Goal: Task Accomplishment & Management: Use online tool/utility

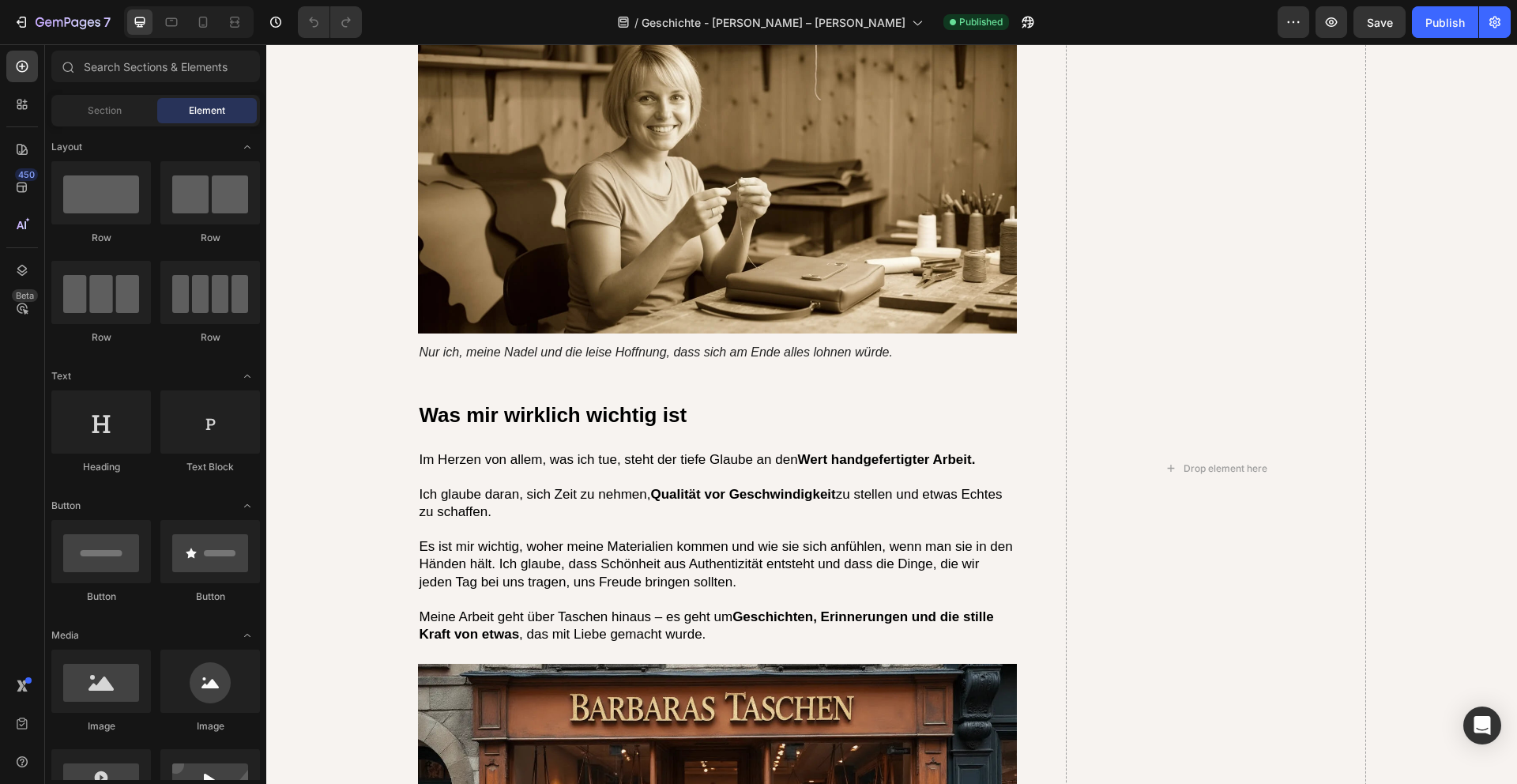
scroll to position [3805, 0]
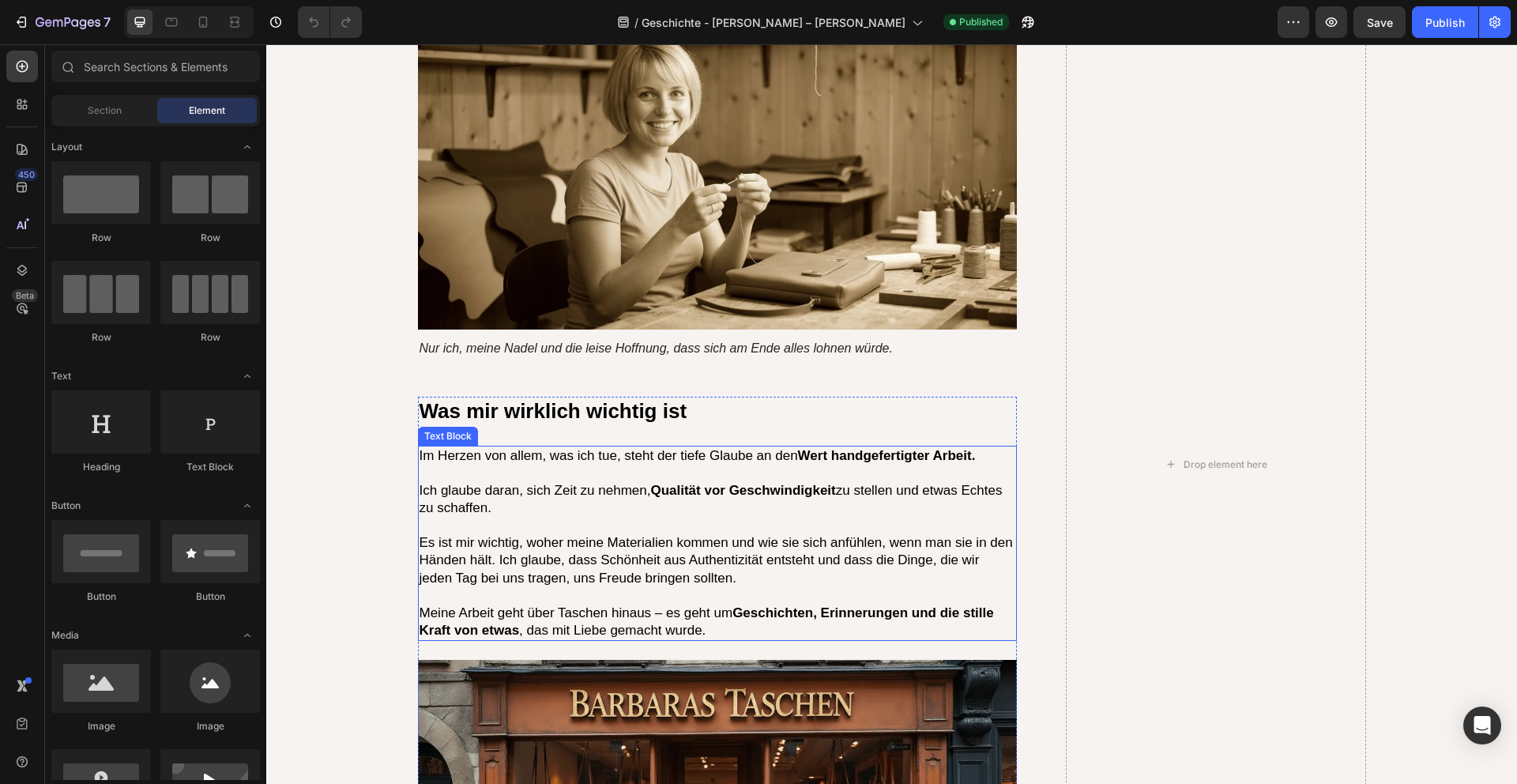
click at [877, 448] on strong "Wert handgefertigter Arbeit." at bounding box center [887, 455] width 178 height 15
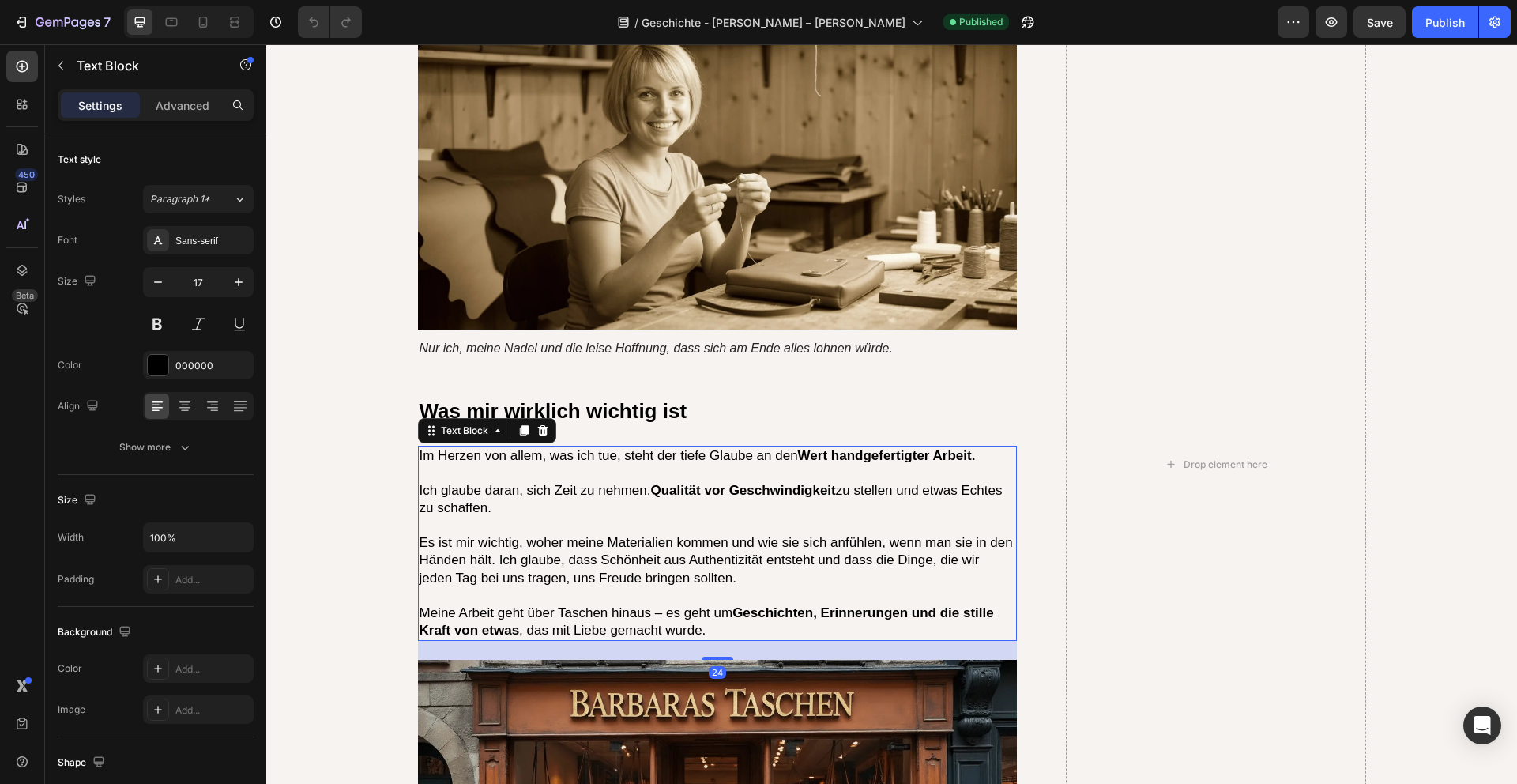
click at [874, 448] on strong "Wert handgefertigter Arbeit." at bounding box center [887, 455] width 178 height 15
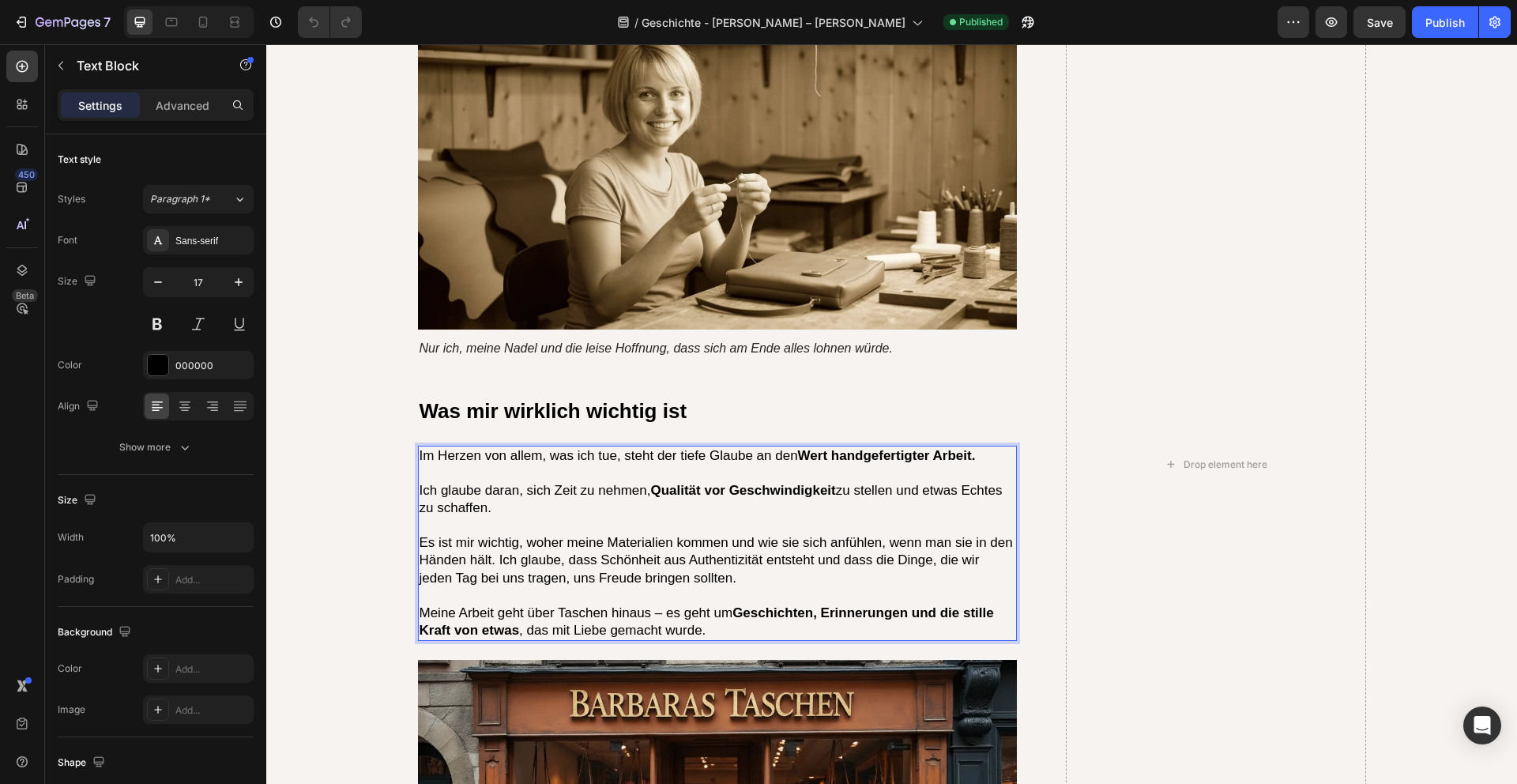
click at [874, 448] on strong "Wert handgefertigter Arbeit." at bounding box center [887, 455] width 178 height 15
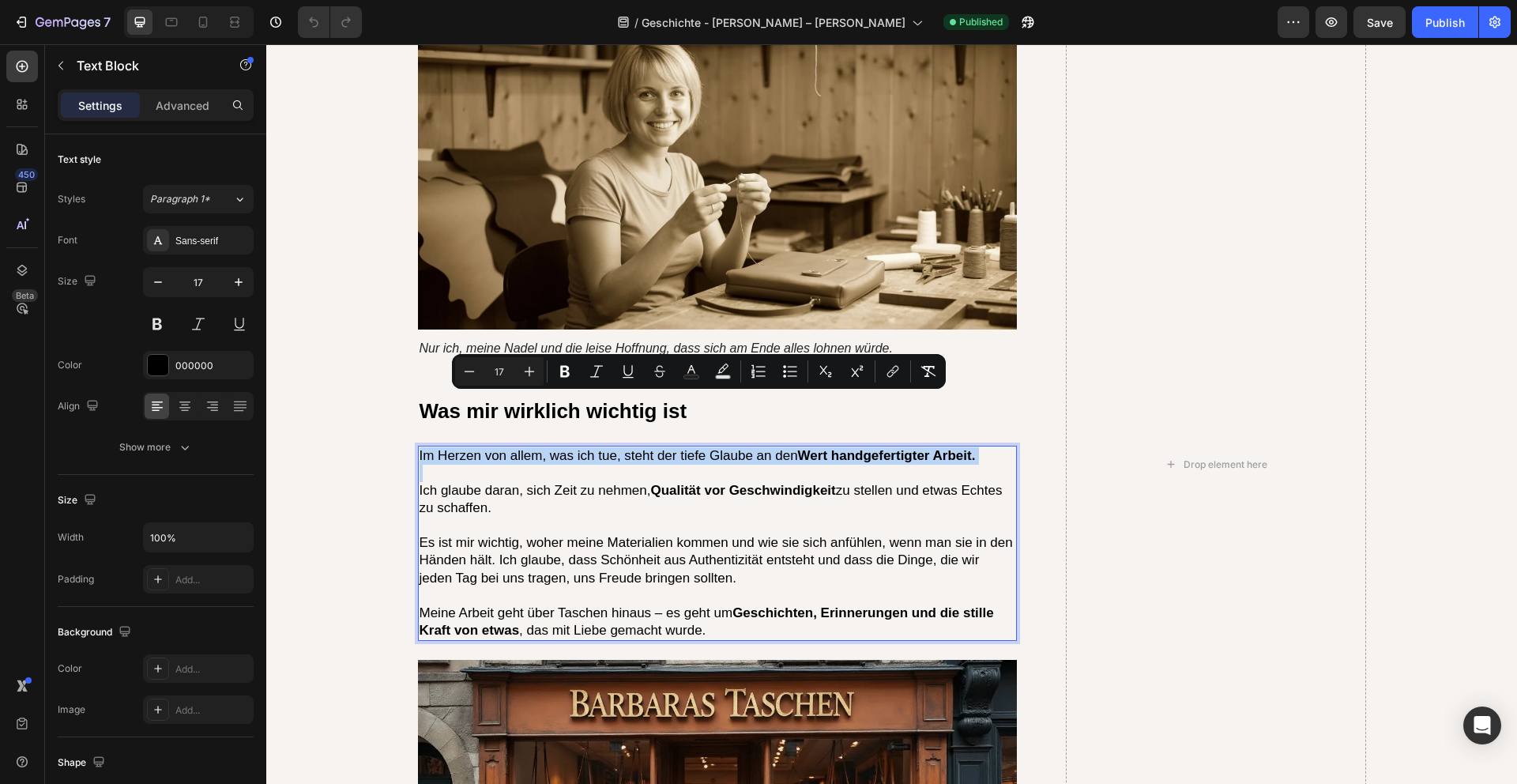
copy p "Im Herzen von allem, was ich tue, steht der tiefe Glaube an den Wert handgefert…"
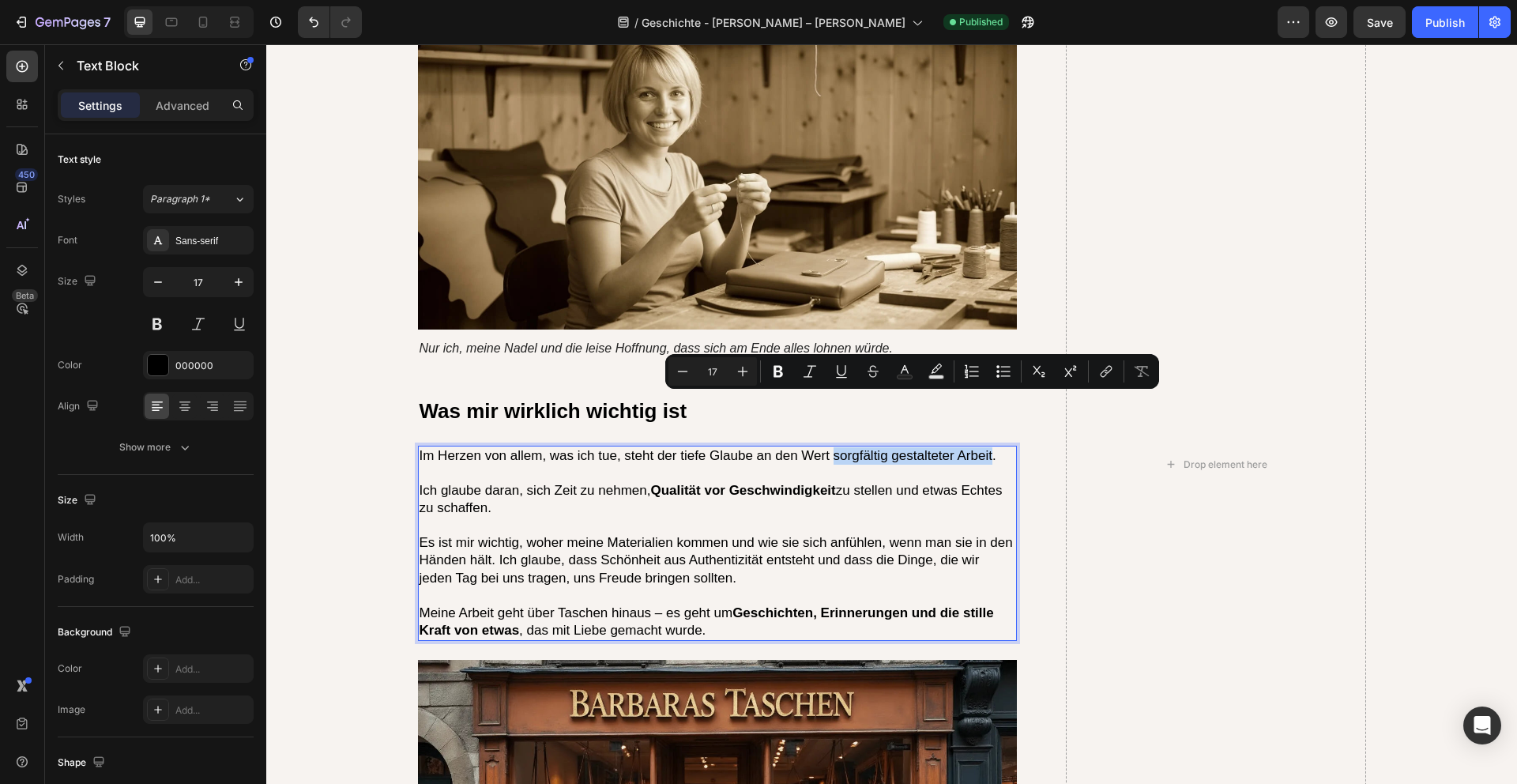
drag, startPoint x: 833, startPoint y: 405, endPoint x: 993, endPoint y: 405, distance: 160.0
click at [993, 447] on p "Im Herzen von allem, was ich tue, steht der tiefe Glaube an den Wert sorgfältig…" at bounding box center [718, 456] width 597 height 18
click at [827, 447] on p "Im Herzen von allem, was ich tue, steht der tiefe Glaube an den Wert sorgfältig…" at bounding box center [718, 456] width 597 height 18
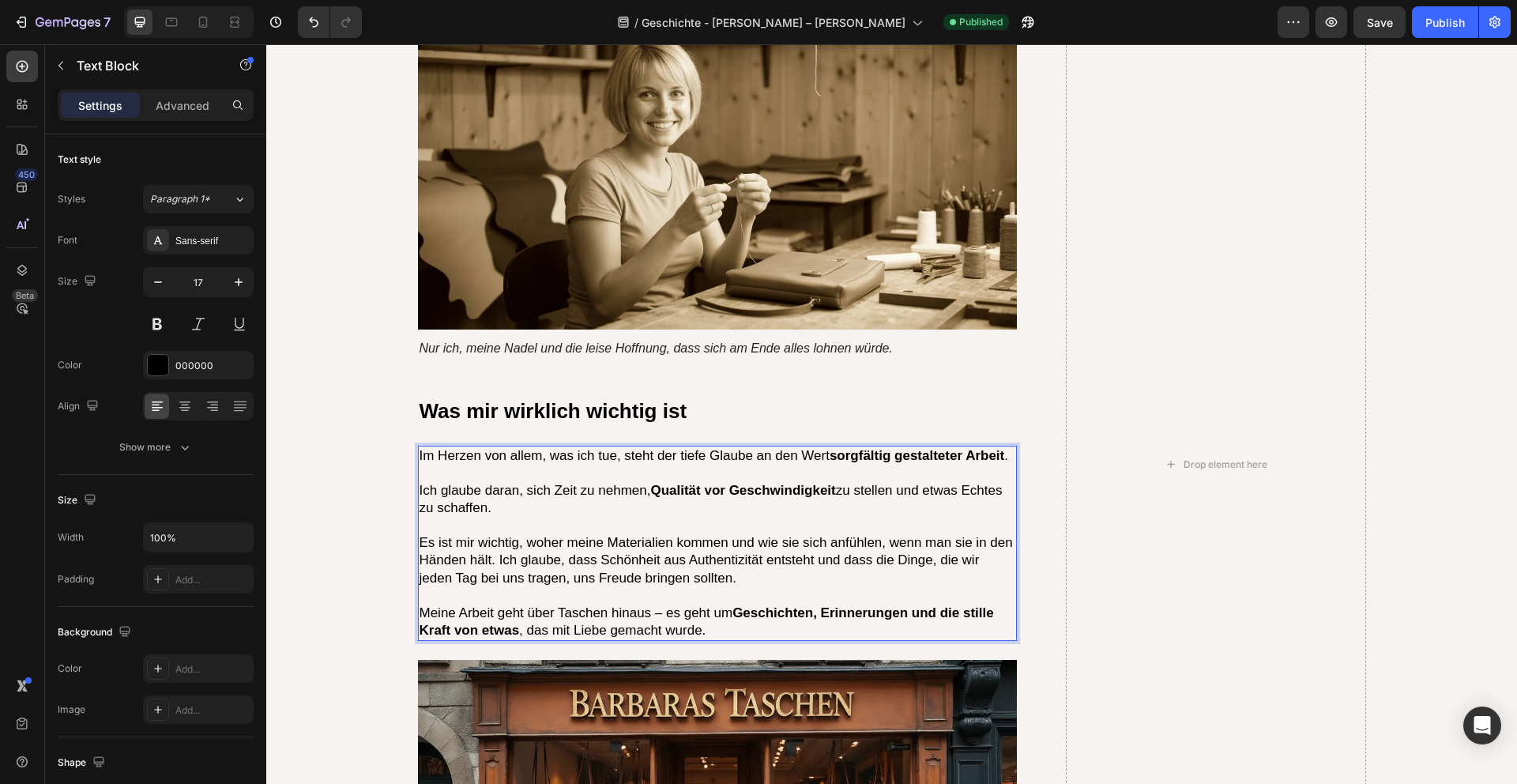
click at [820, 447] on p "Im Herzen von allem, was ich tue, steht der tiefe Glaube an den Wert sorgfältig…" at bounding box center [718, 456] width 597 height 18
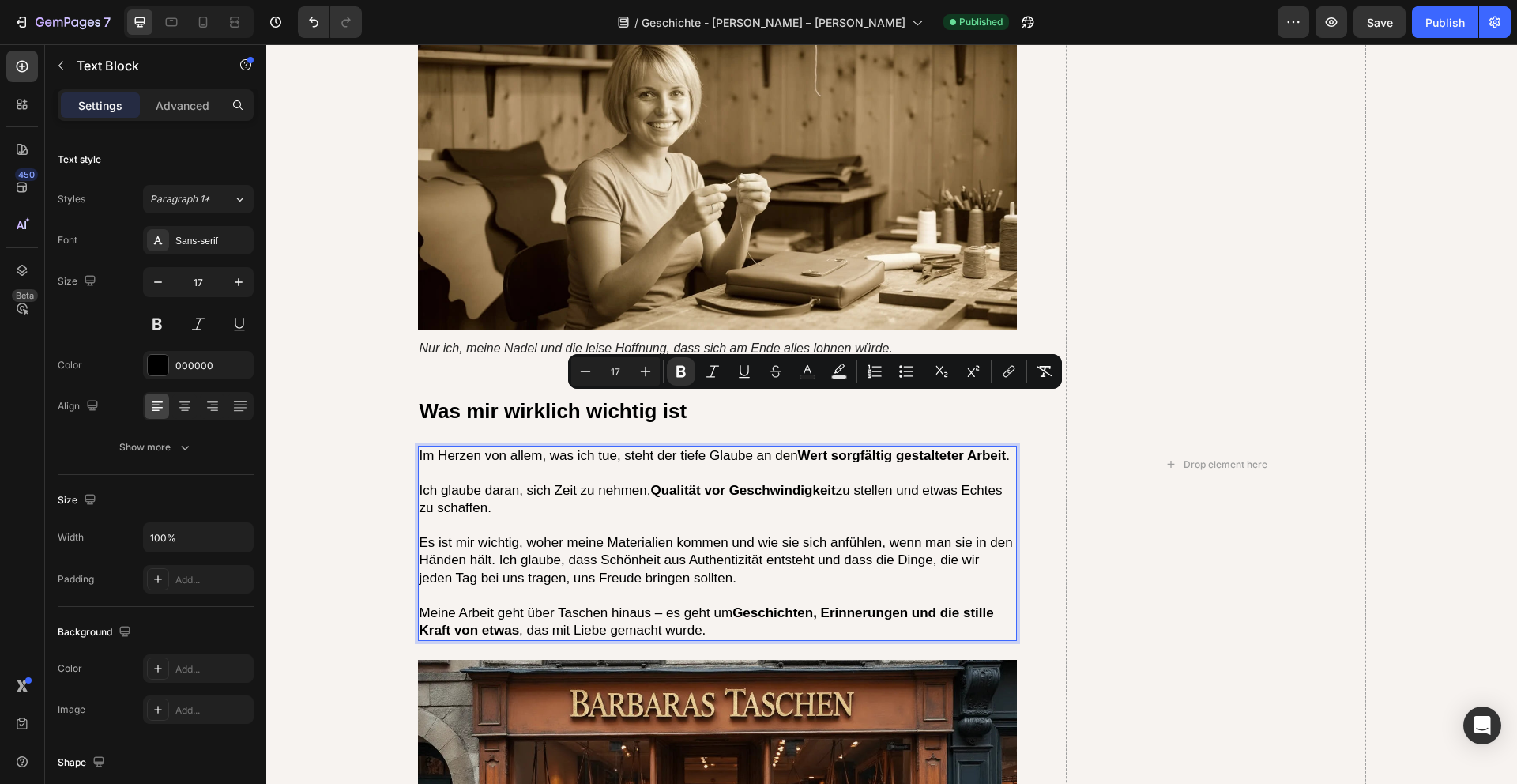
click at [851, 464] on p "Rich Text Editor. Editing area: main" at bounding box center [718, 473] width 597 height 18
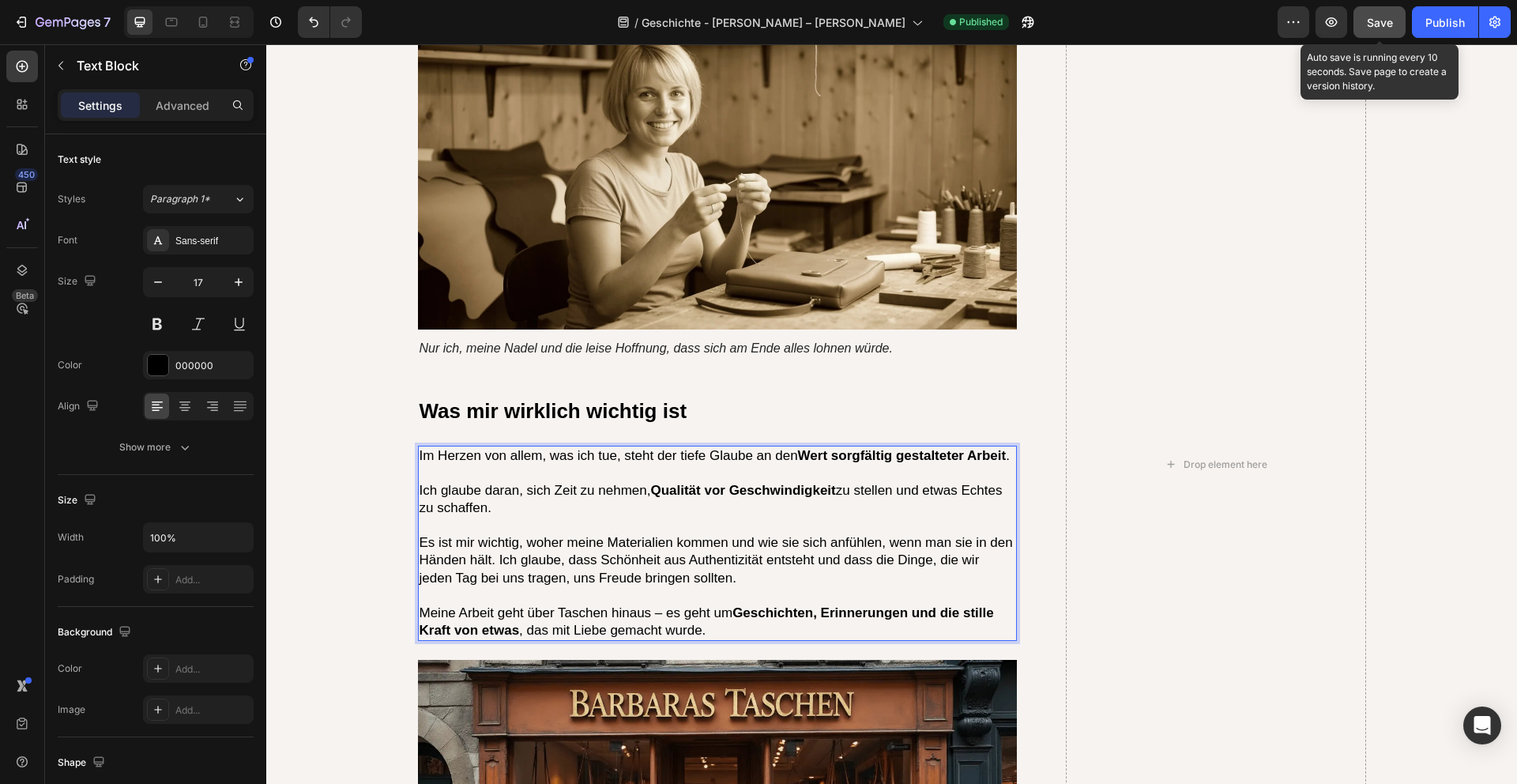
click at [1387, 20] on span "Save" at bounding box center [1380, 23] width 26 height 14
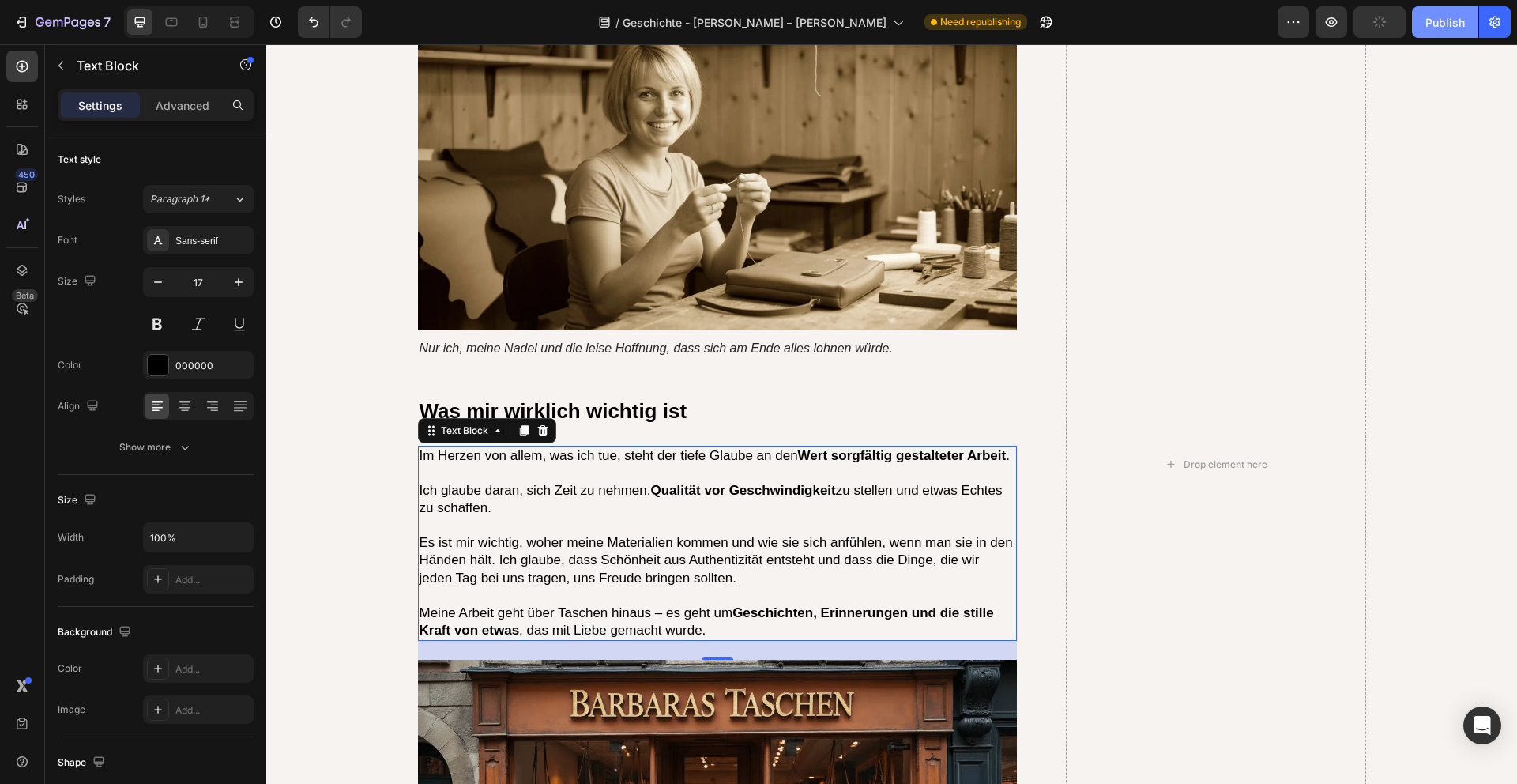
click at [1448, 22] on div "Publish" at bounding box center [1446, 22] width 40 height 17
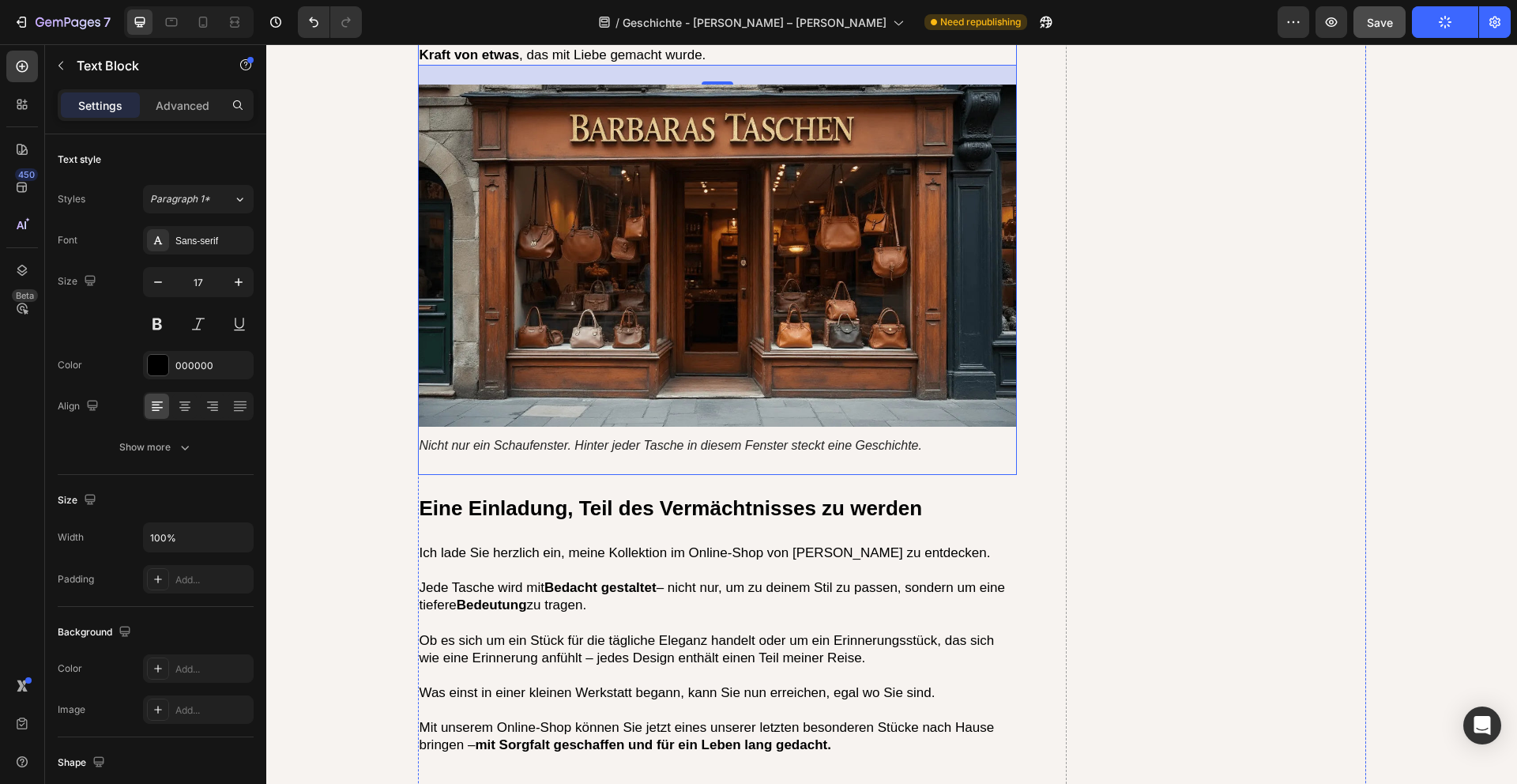
scroll to position [4358, 0]
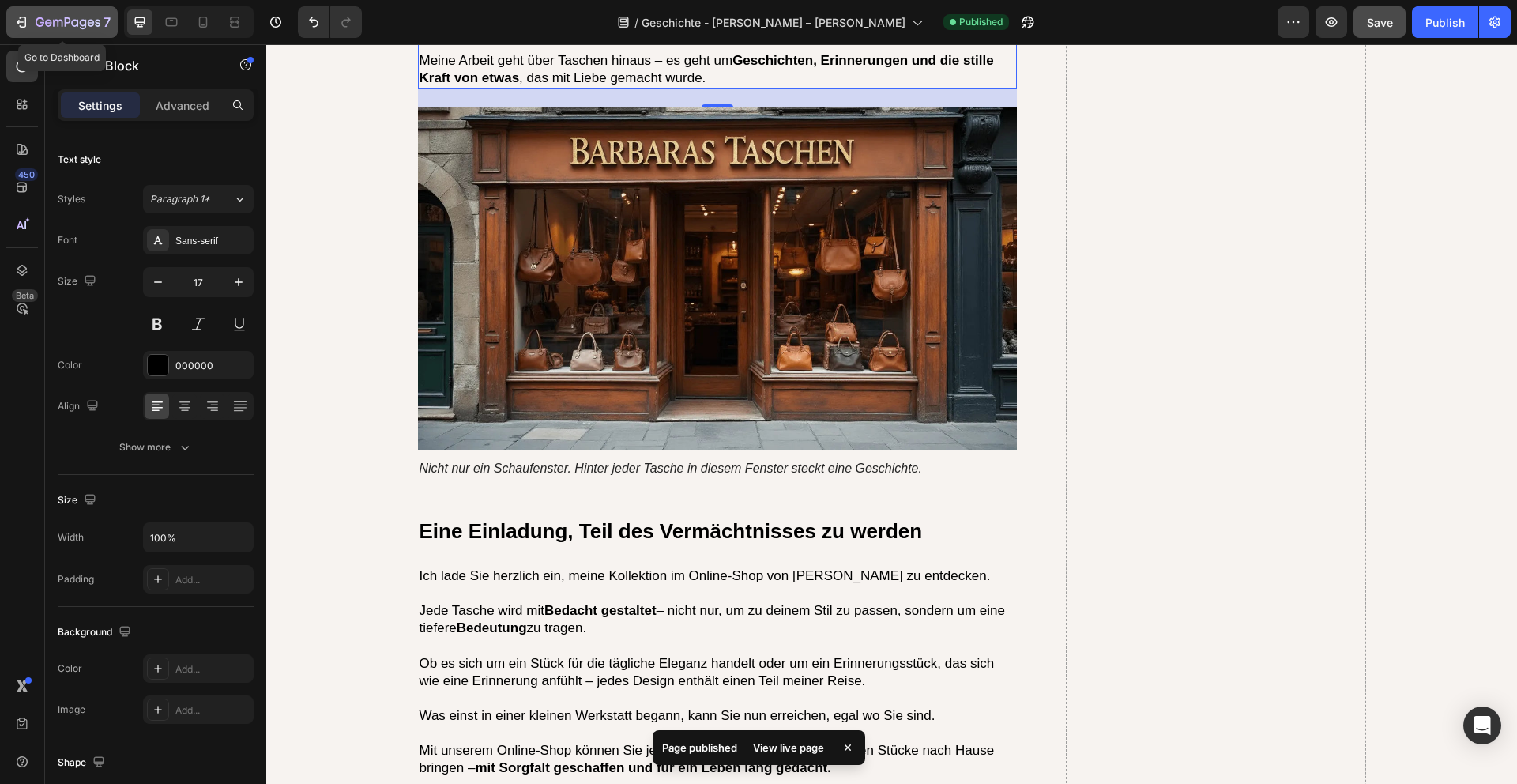
click at [53, 20] on icon "button" at bounding box center [57, 23] width 10 height 7
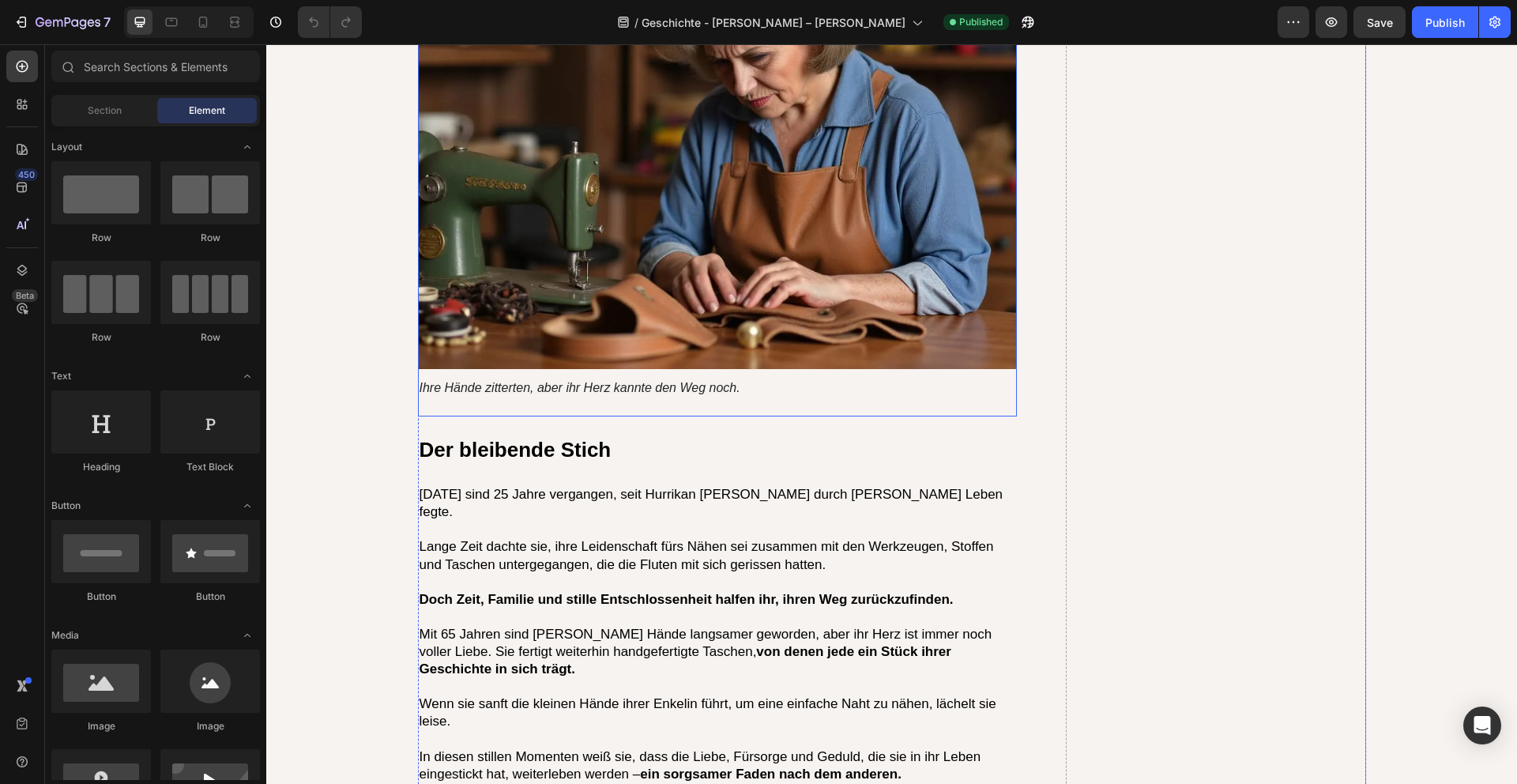
scroll to position [4571, 0]
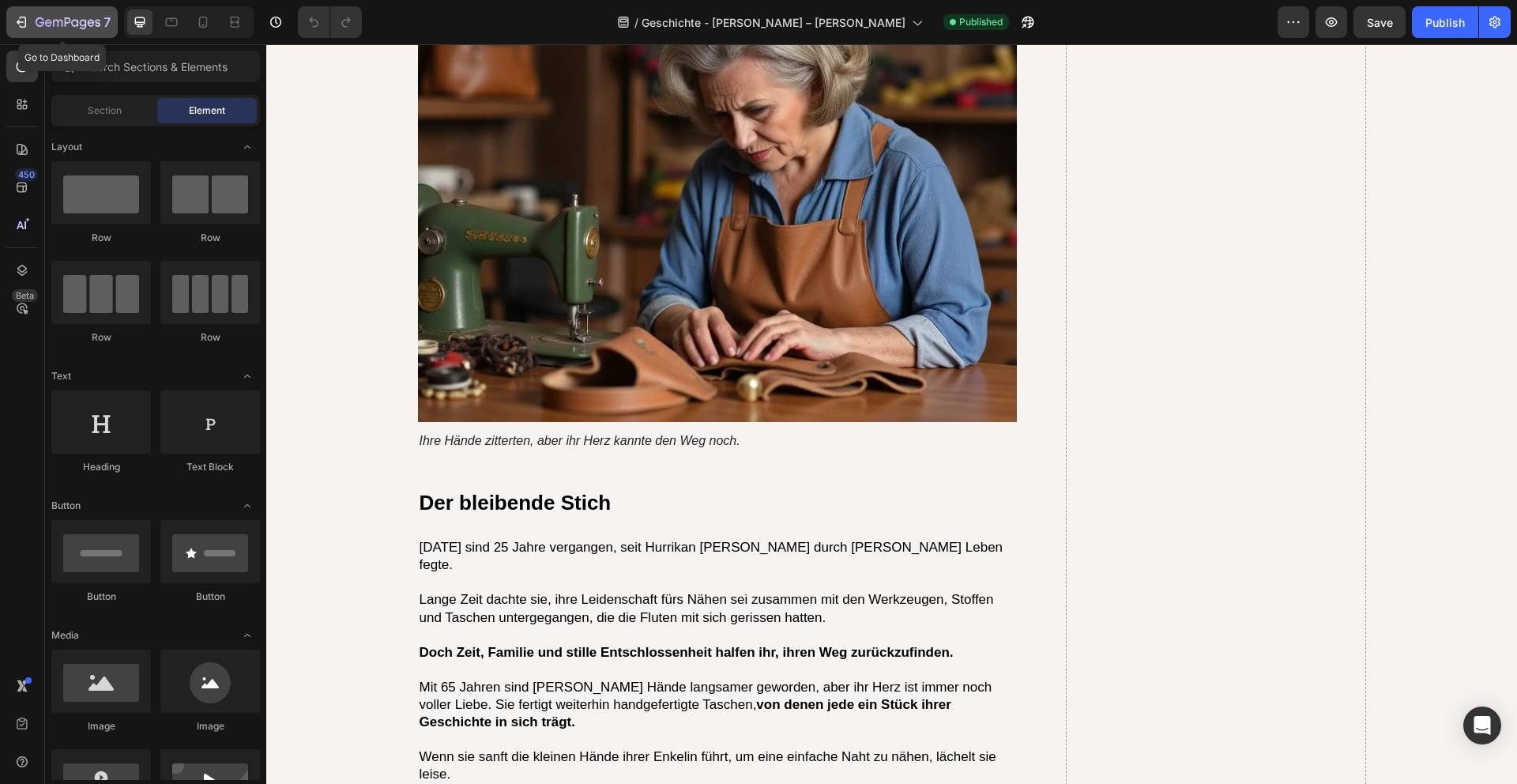
click at [49, 22] on icon "button" at bounding box center [48, 22] width 7 height 7
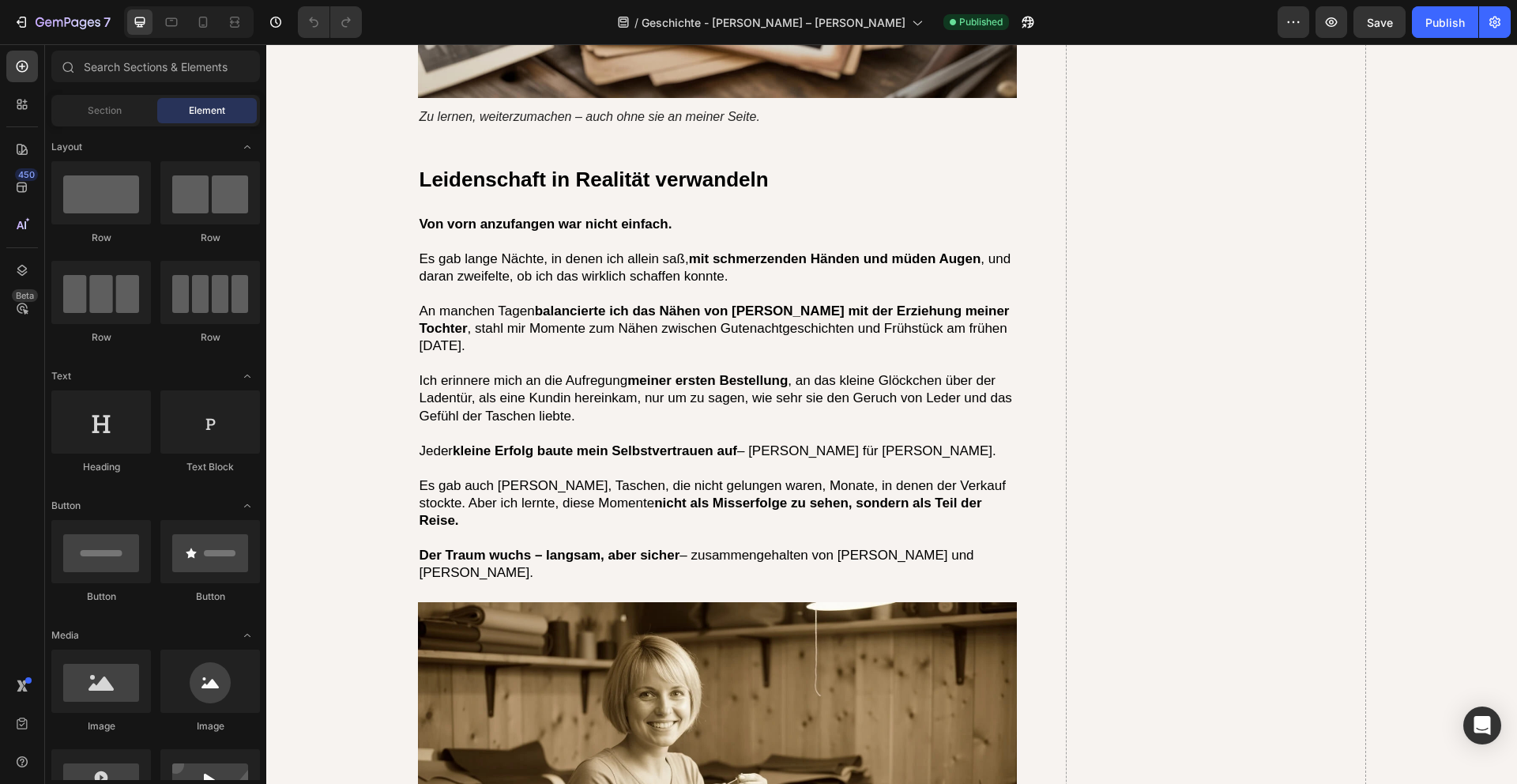
scroll to position [3793, 0]
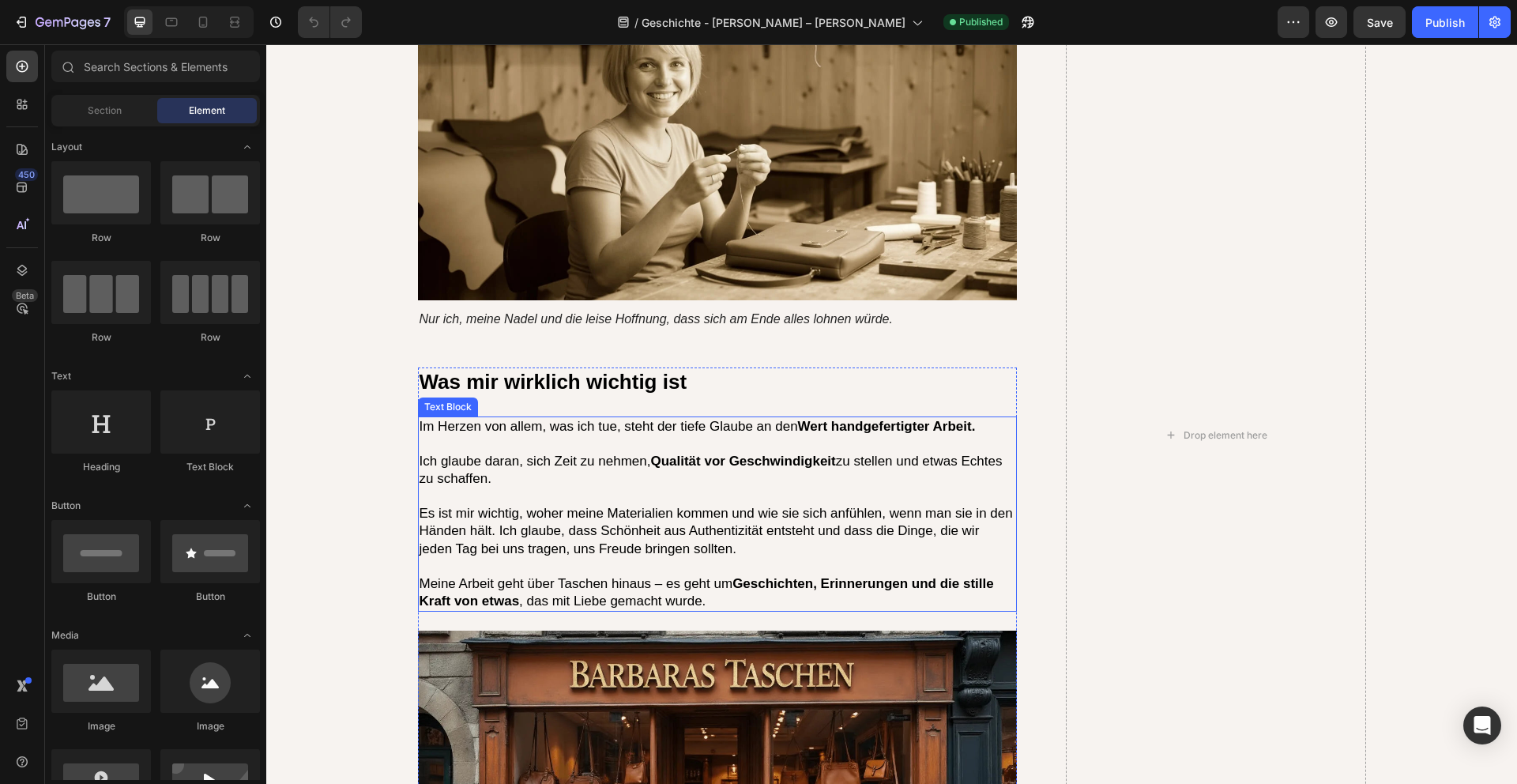
click at [855, 419] on strong "Wert handgefertigter Arbeit." at bounding box center [887, 426] width 178 height 15
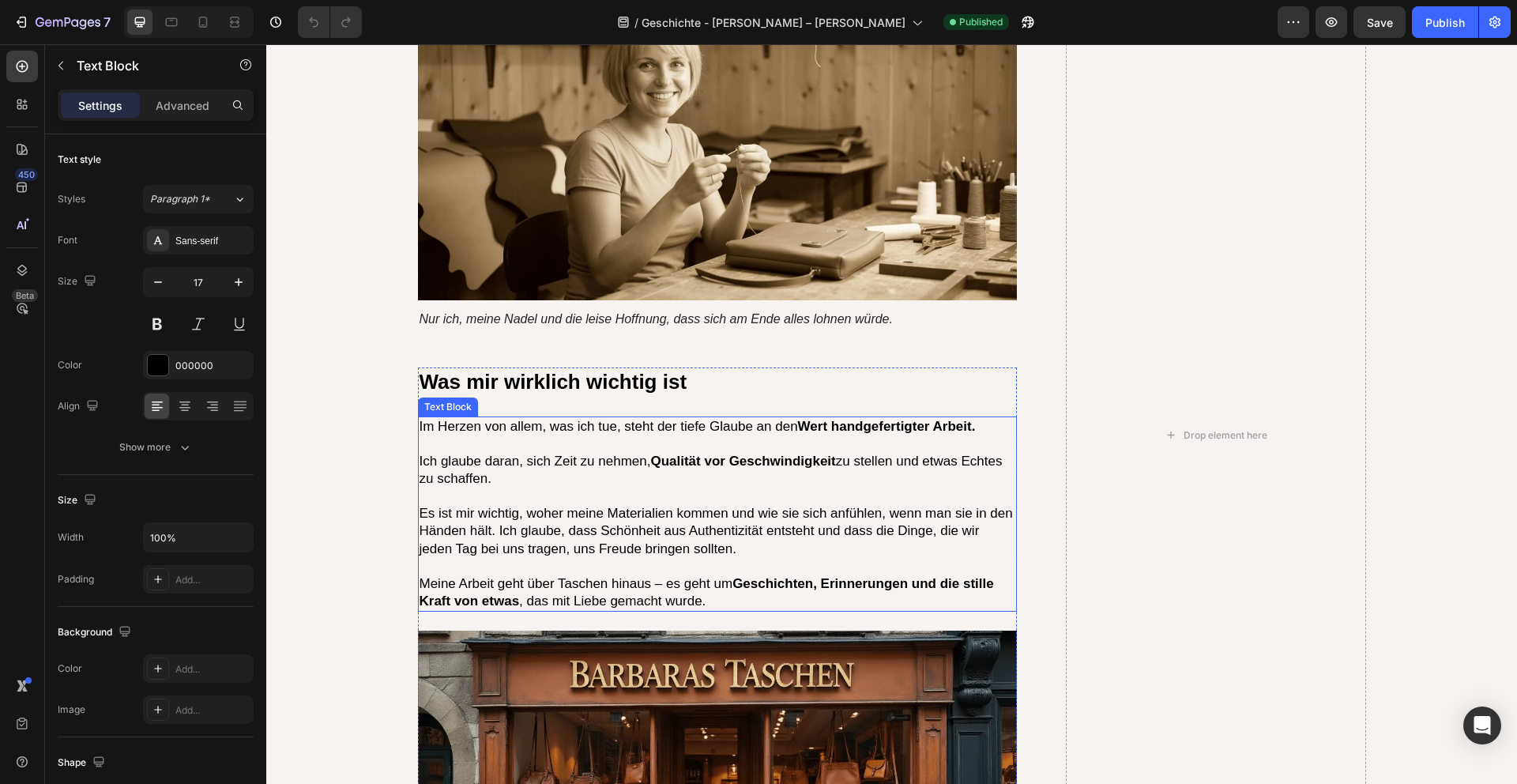
click at [855, 419] on strong "Wert handgefertigter Arbeit." at bounding box center [887, 426] width 178 height 15
drag, startPoint x: 804, startPoint y: 373, endPoint x: 1006, endPoint y: 375, distance: 202.0
click at [1006, 418] on p "Im Herzen von allem, was ich tue, steht der tiefe Glaube an den Wert sorgfältig…" at bounding box center [718, 427] width 597 height 18
click at [965, 436] on p "Rich Text Editor. Editing area: main" at bounding box center [718, 444] width 597 height 18
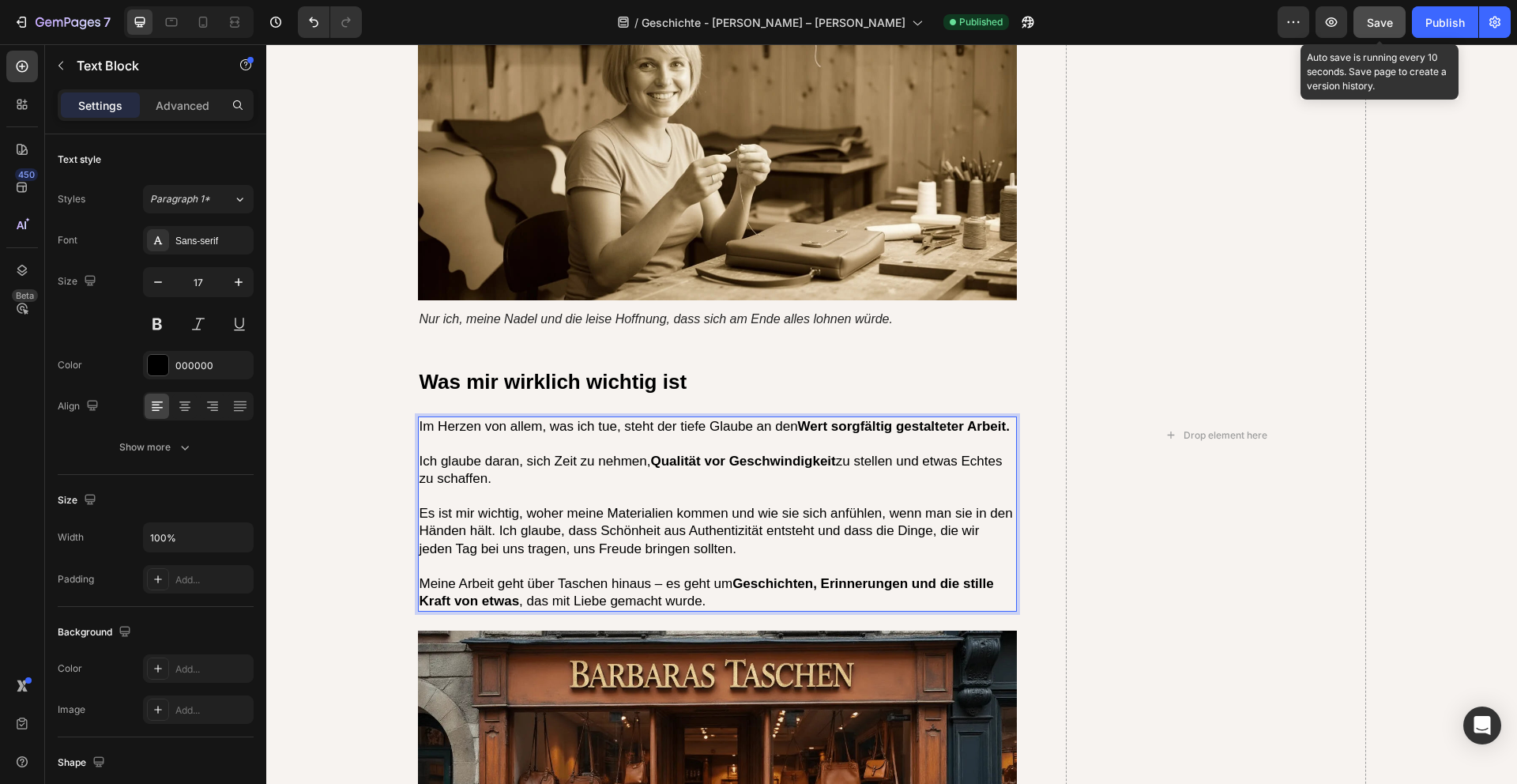
click at [1385, 26] on span "Save" at bounding box center [1380, 23] width 26 height 14
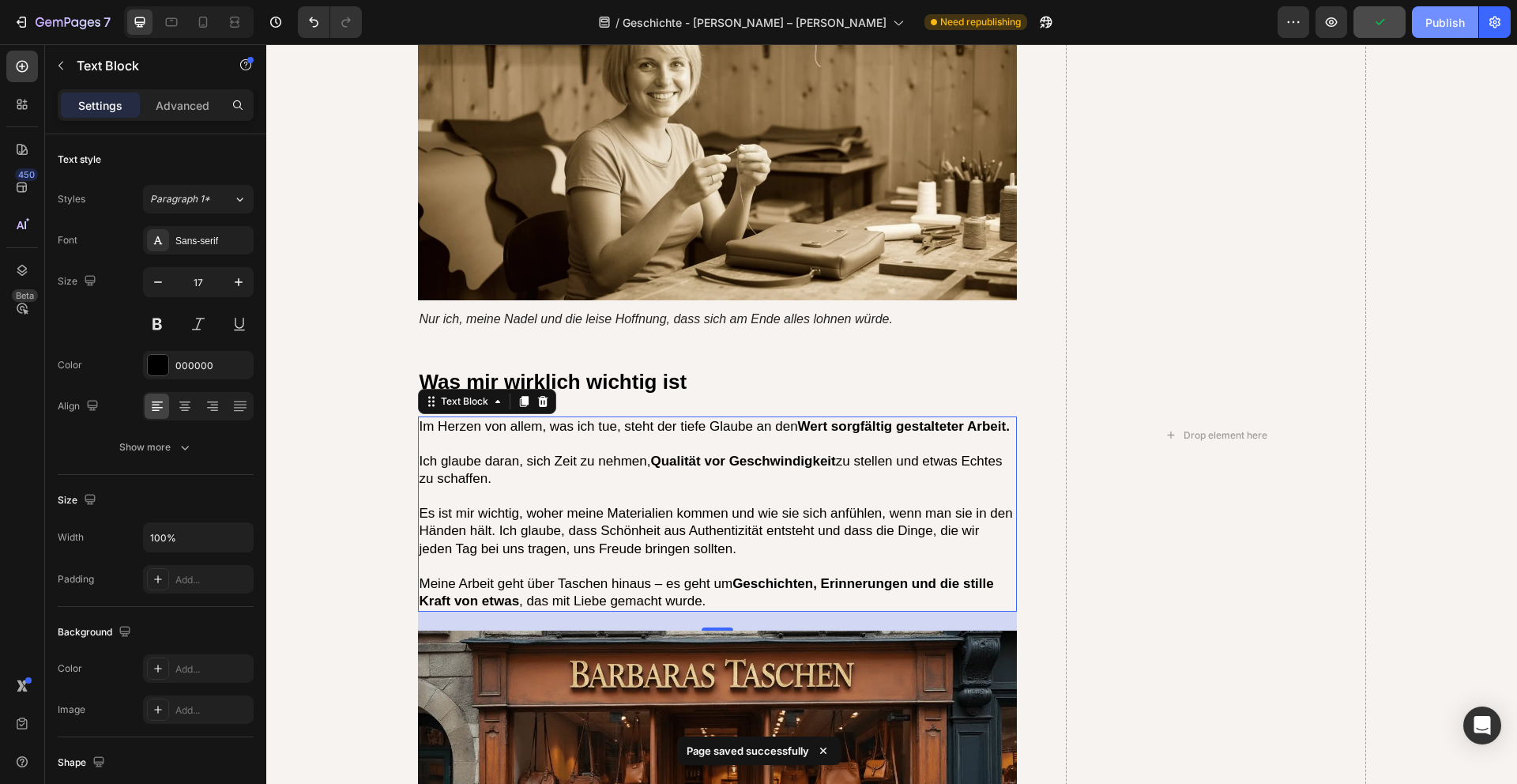
click at [1461, 22] on div "Publish" at bounding box center [1446, 22] width 40 height 17
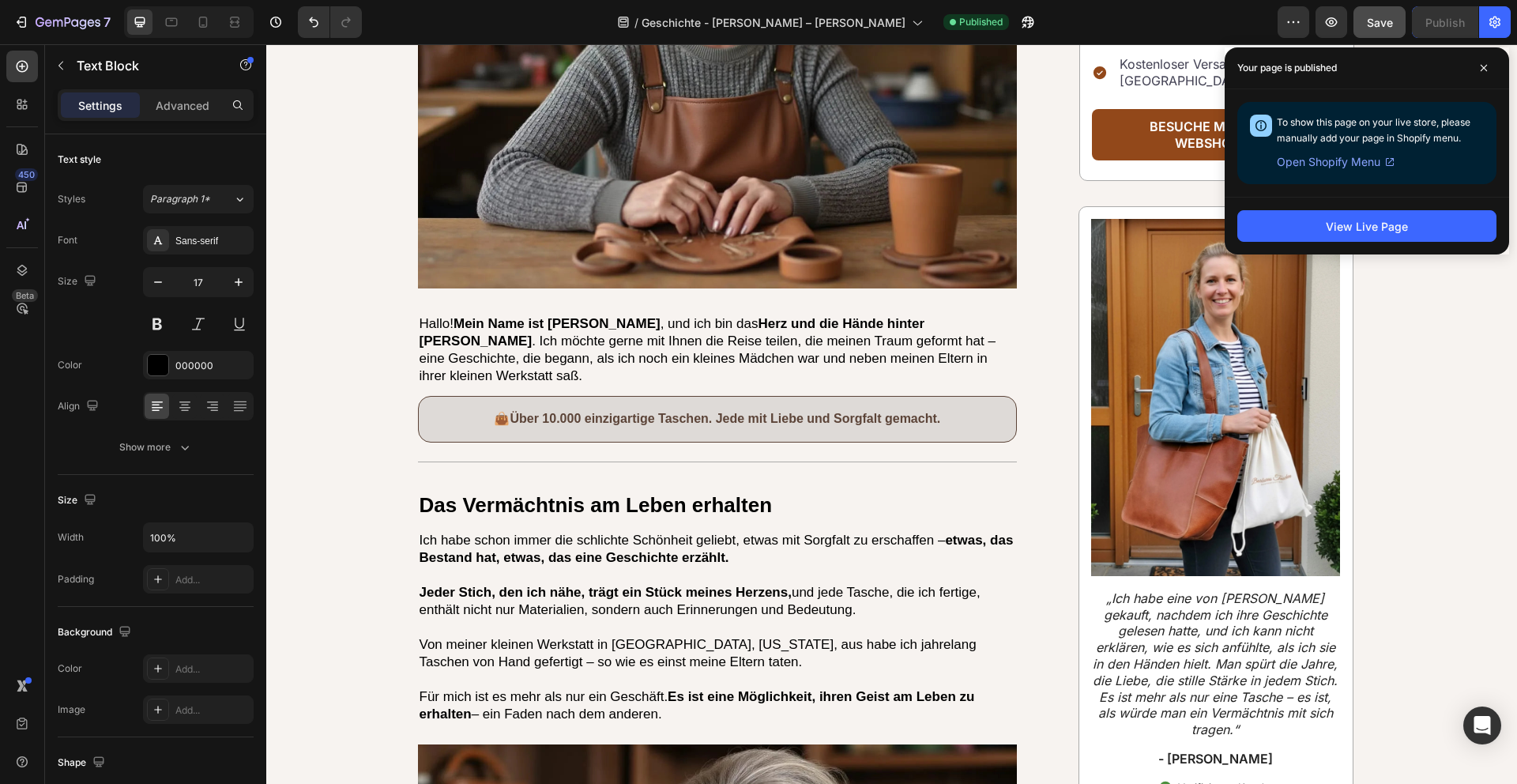
scroll to position [0, 0]
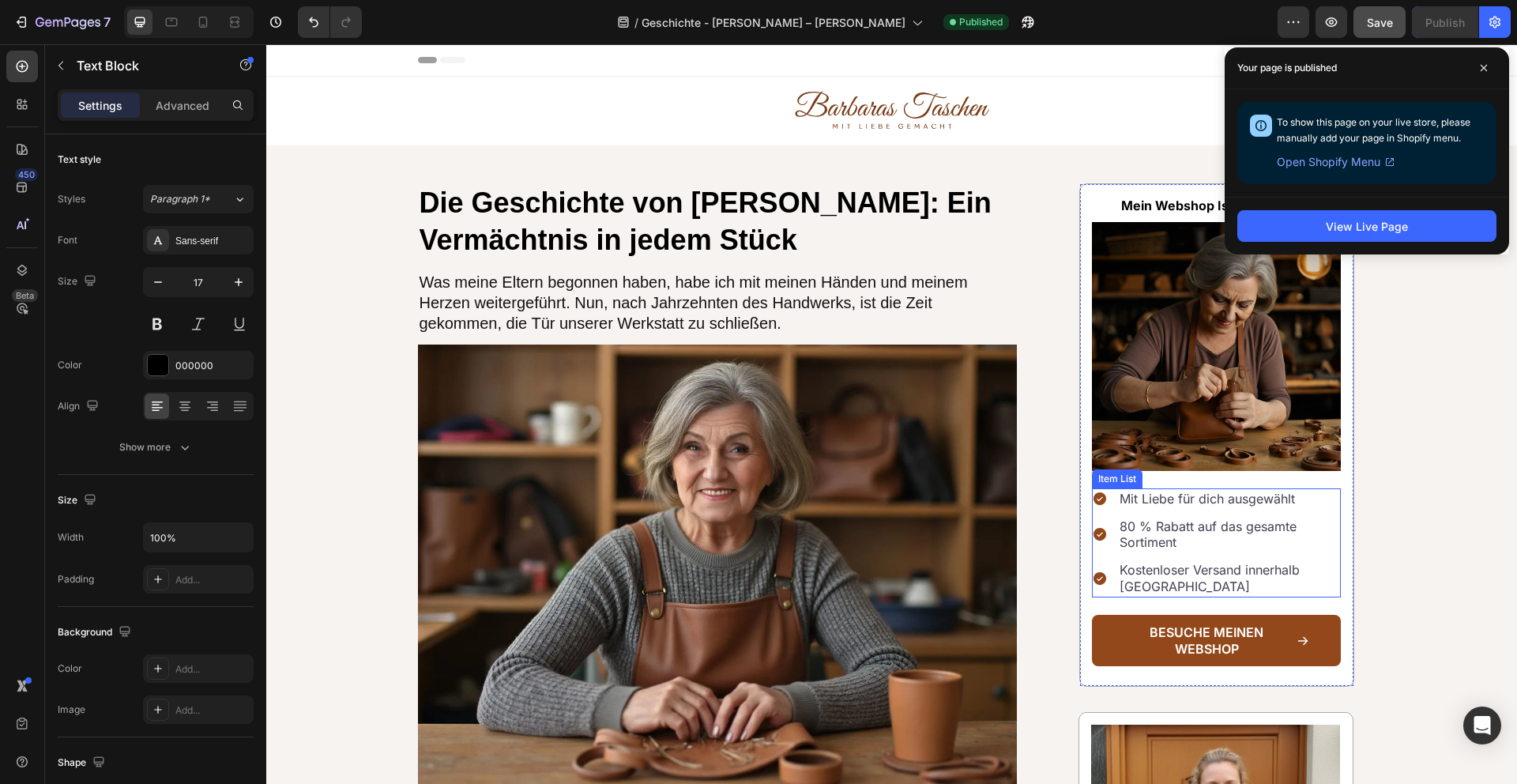
click at [1268, 502] on span "Mit Liebe für dich ausgewählt" at bounding box center [1207, 499] width 175 height 16
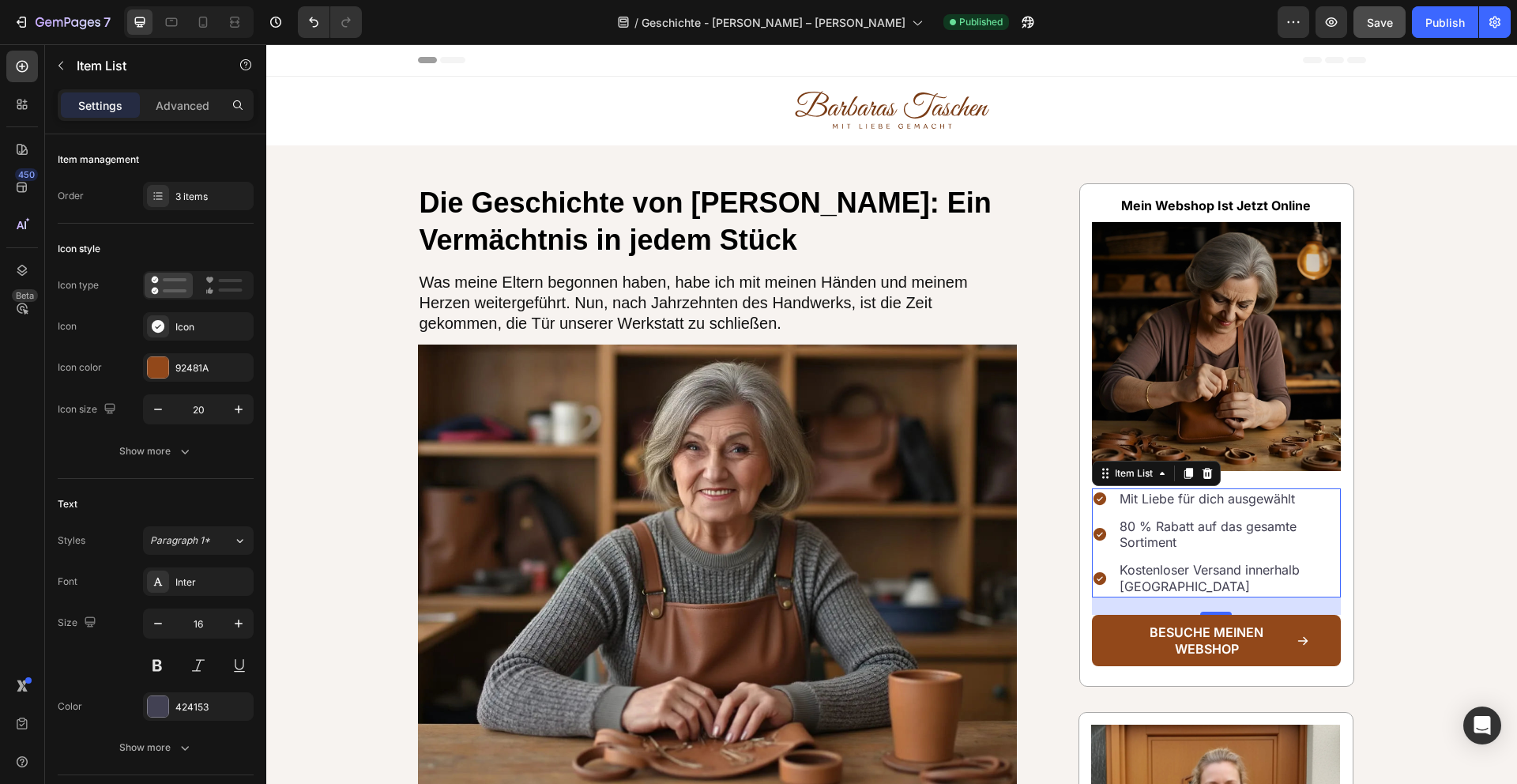
click at [1268, 502] on span "Mit Liebe für dich ausgewählt" at bounding box center [1207, 499] width 175 height 16
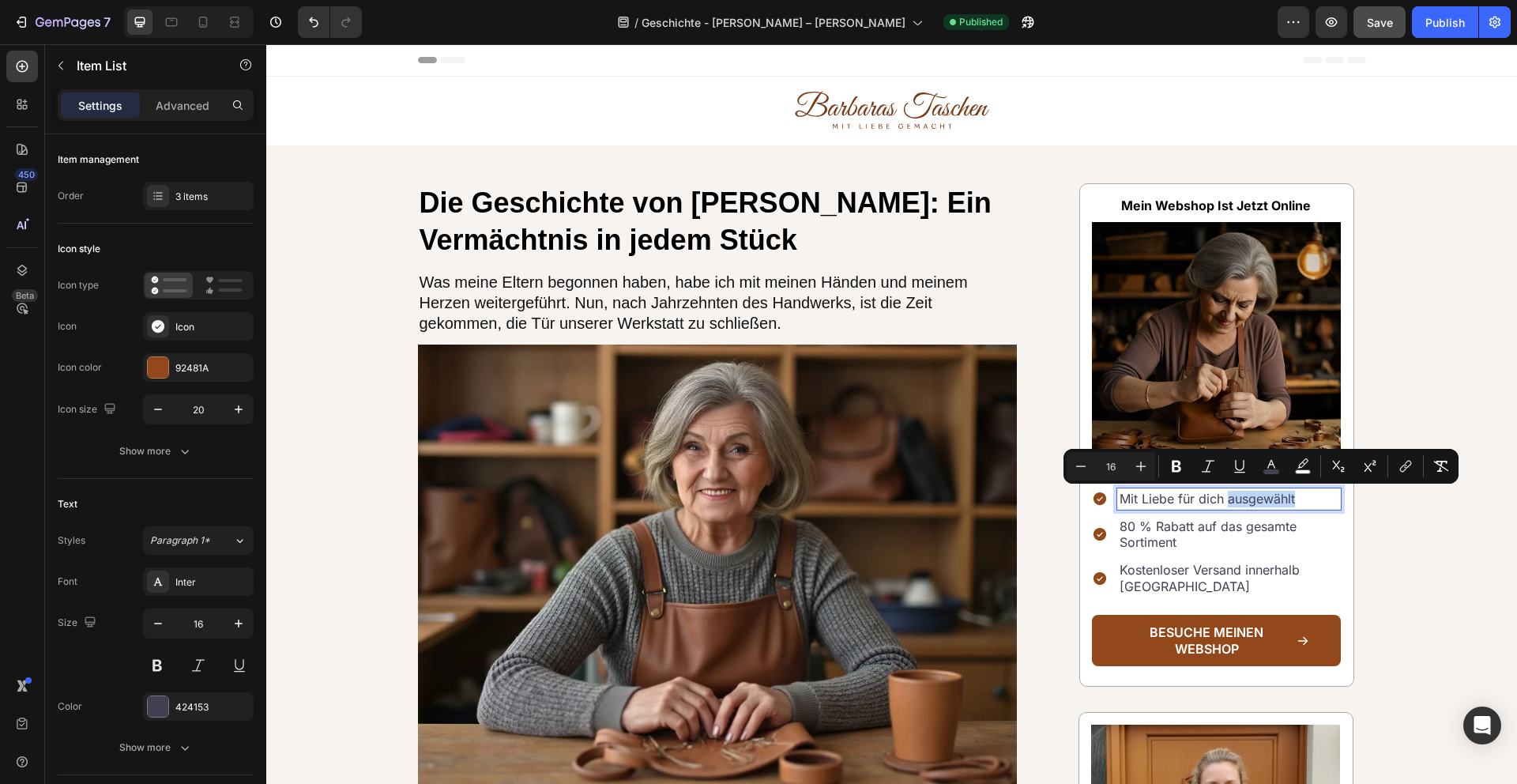
click at [1248, 499] on span "Mit Liebe für dich ausgewählt" at bounding box center [1207, 499] width 175 height 16
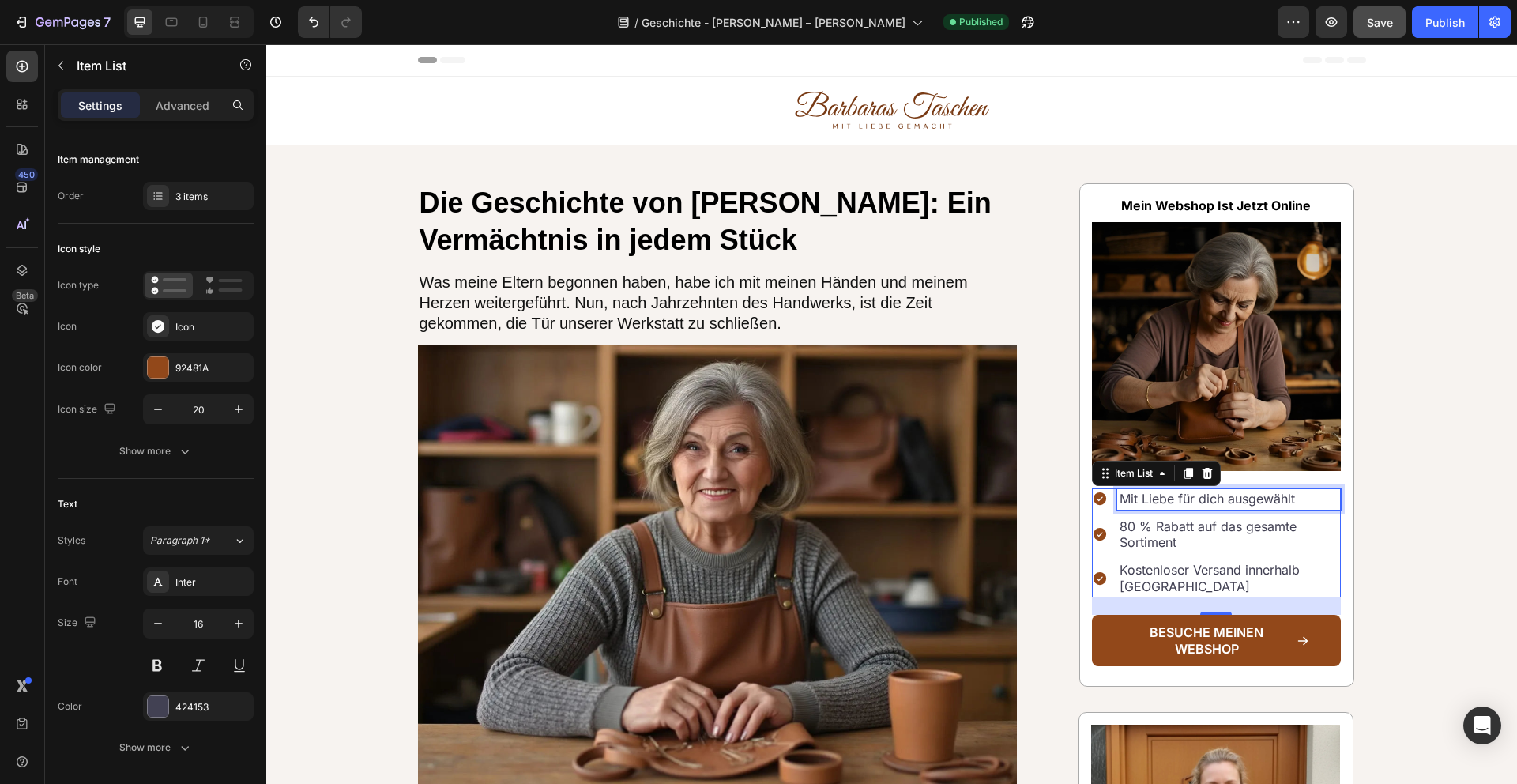
click at [1278, 500] on span "Mit Liebe für dich ausgewählt" at bounding box center [1207, 499] width 175 height 16
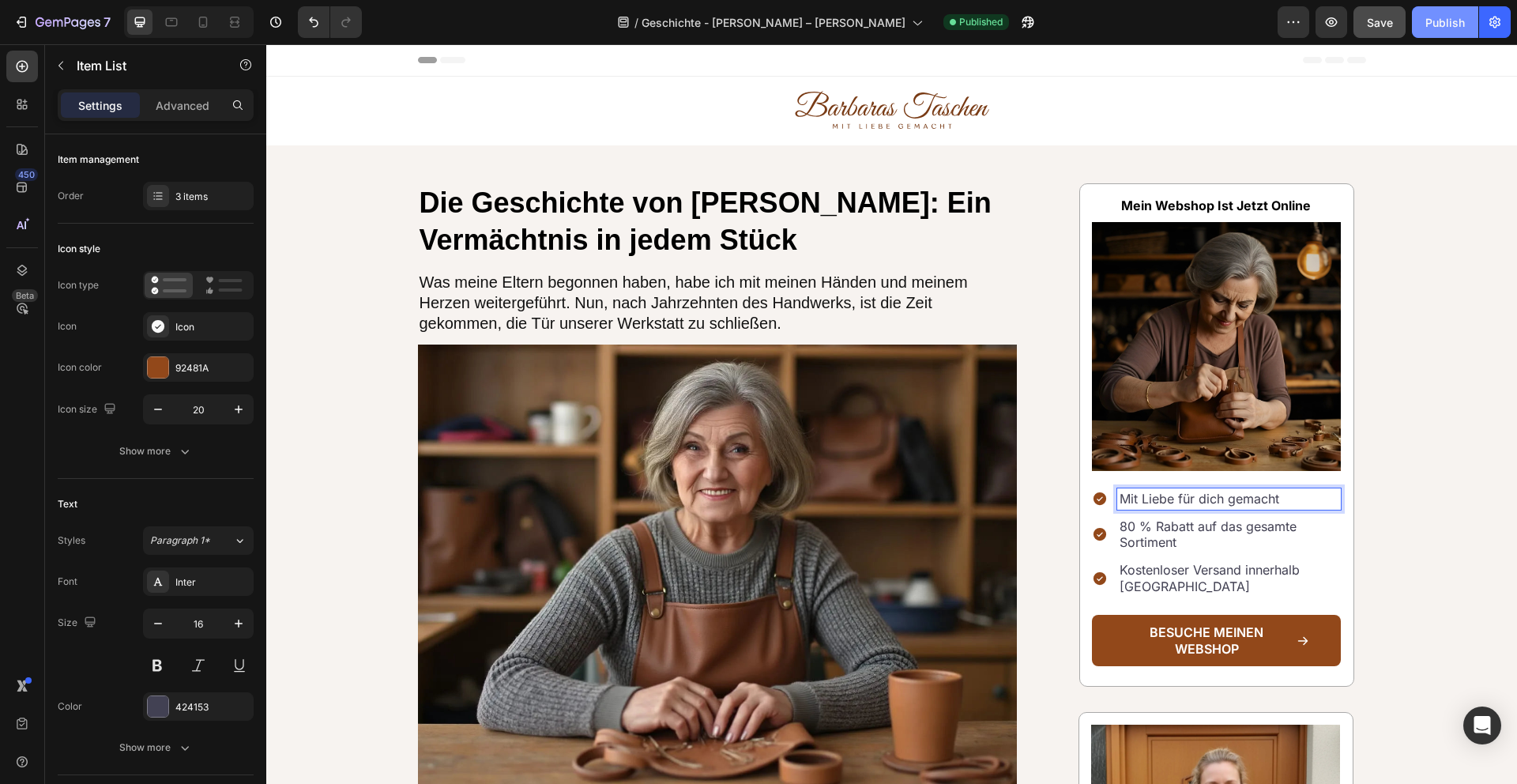
click at [1452, 21] on div "Publish" at bounding box center [1446, 22] width 40 height 17
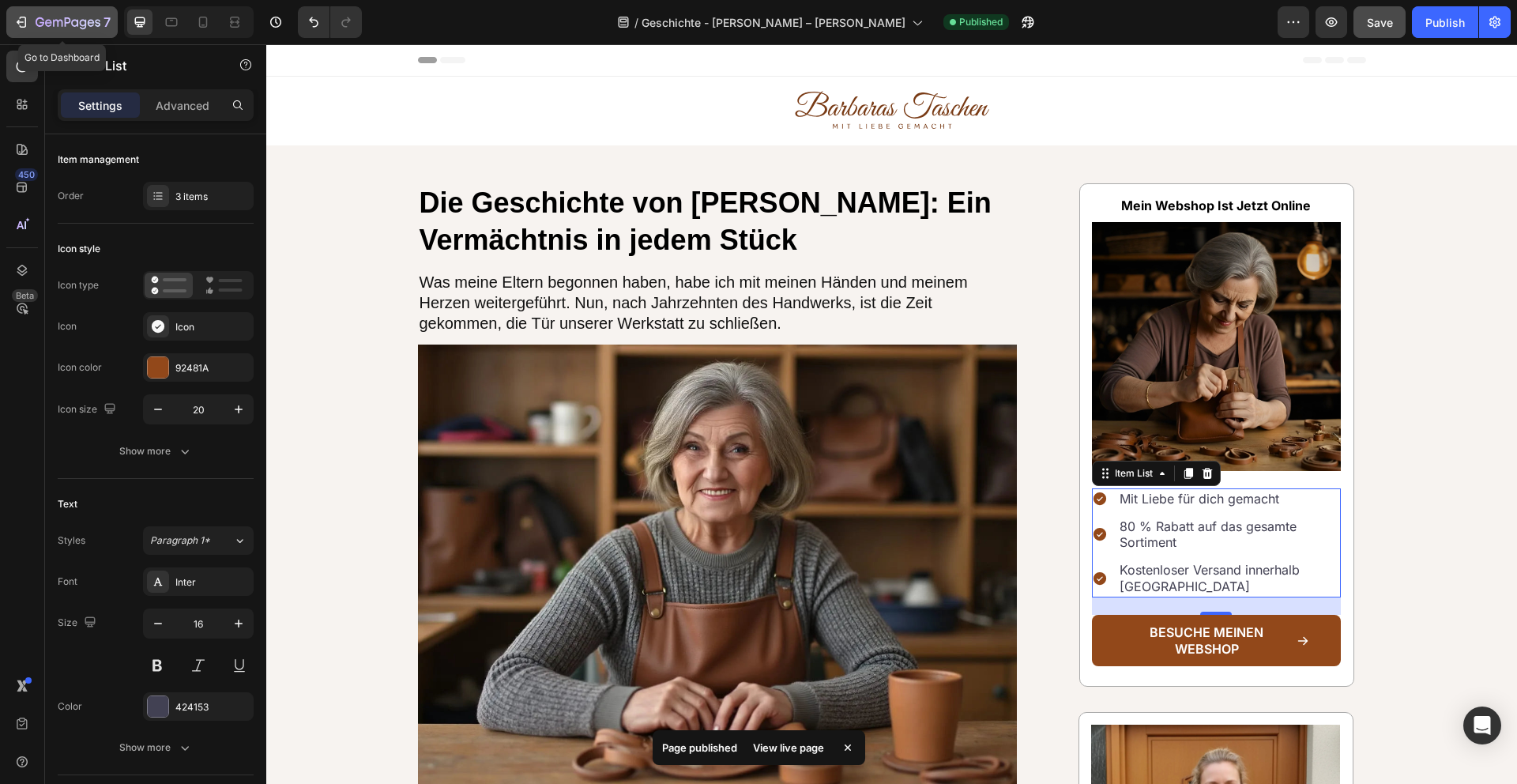
click at [76, 20] on icon "button" at bounding box center [74, 22] width 7 height 7
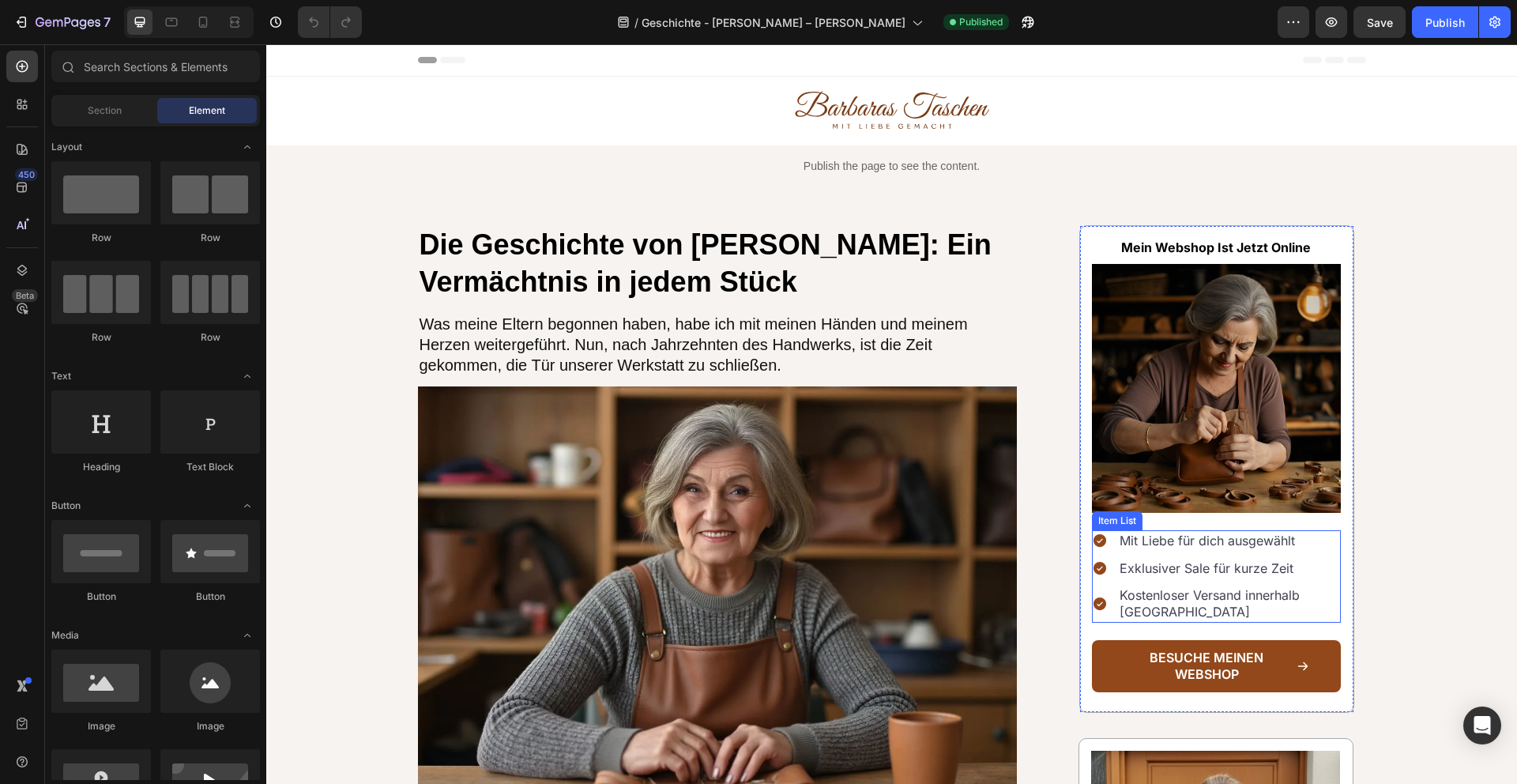
click at [1266, 533] on span "Mit Liebe für dich ausgewählt" at bounding box center [1207, 540] width 175 height 16
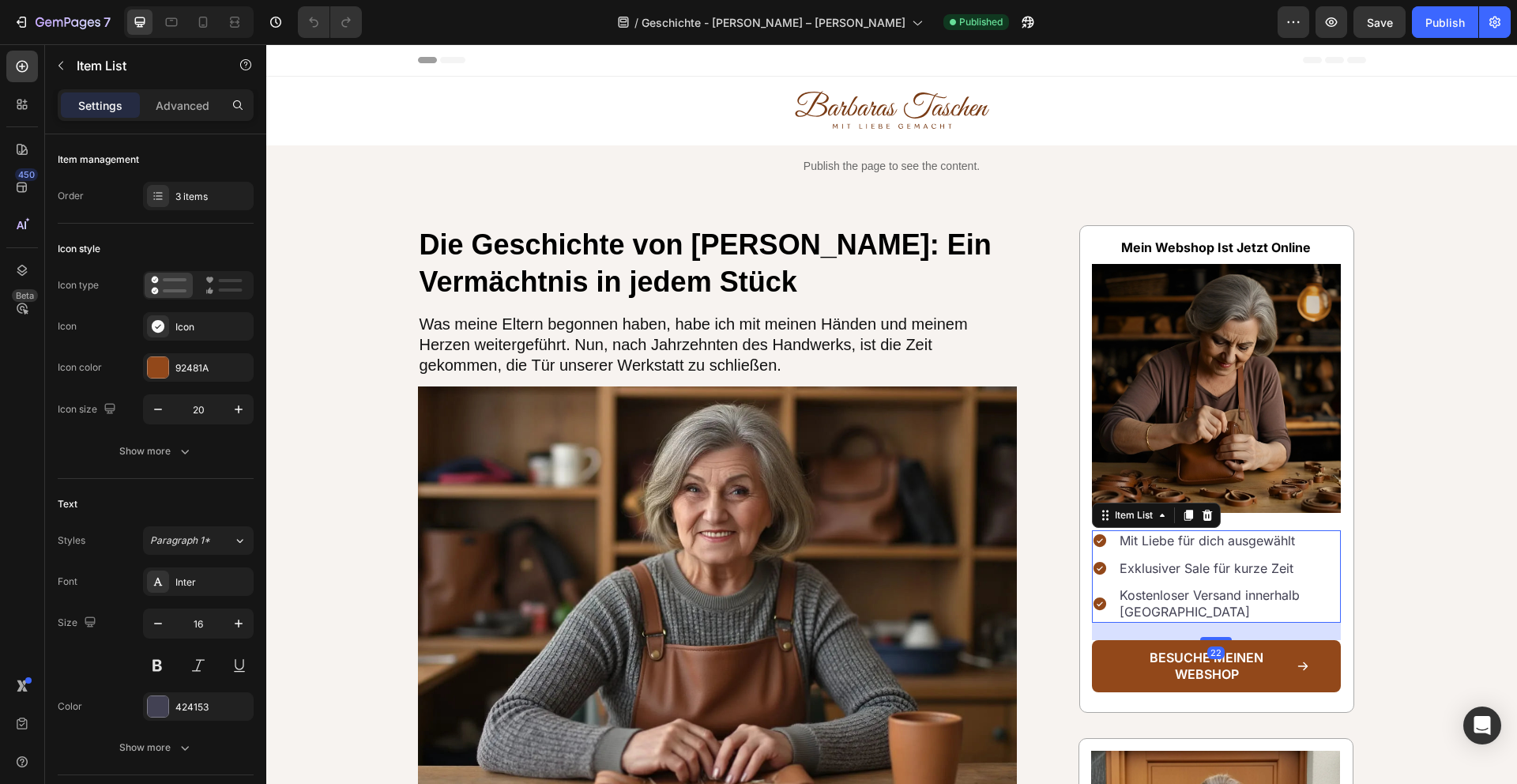
click at [1266, 533] on span "Mit Liebe für dich ausgewählt" at bounding box center [1207, 540] width 175 height 16
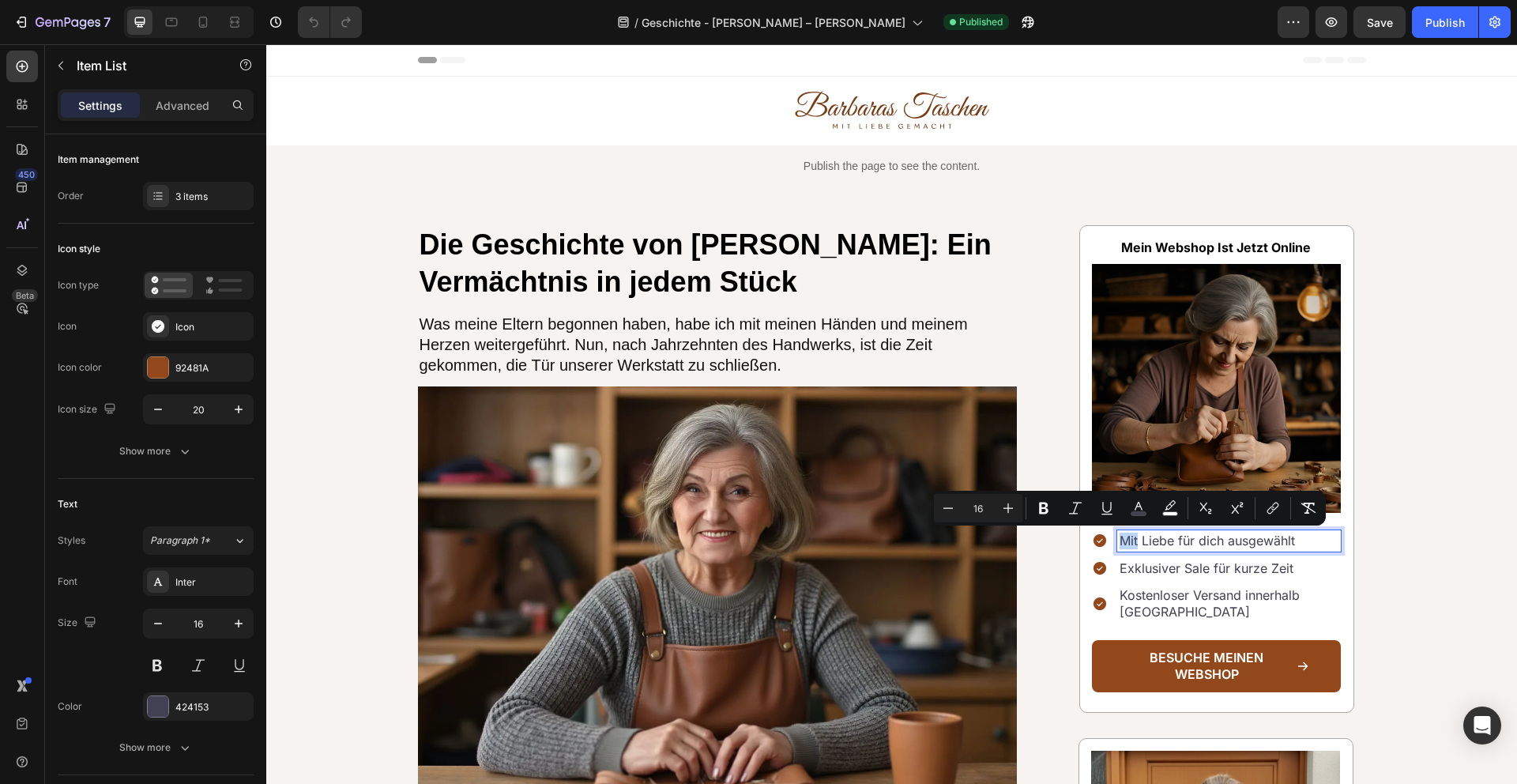
click at [1268, 538] on span "Mit Liebe für dich ausgewählt" at bounding box center [1207, 540] width 175 height 16
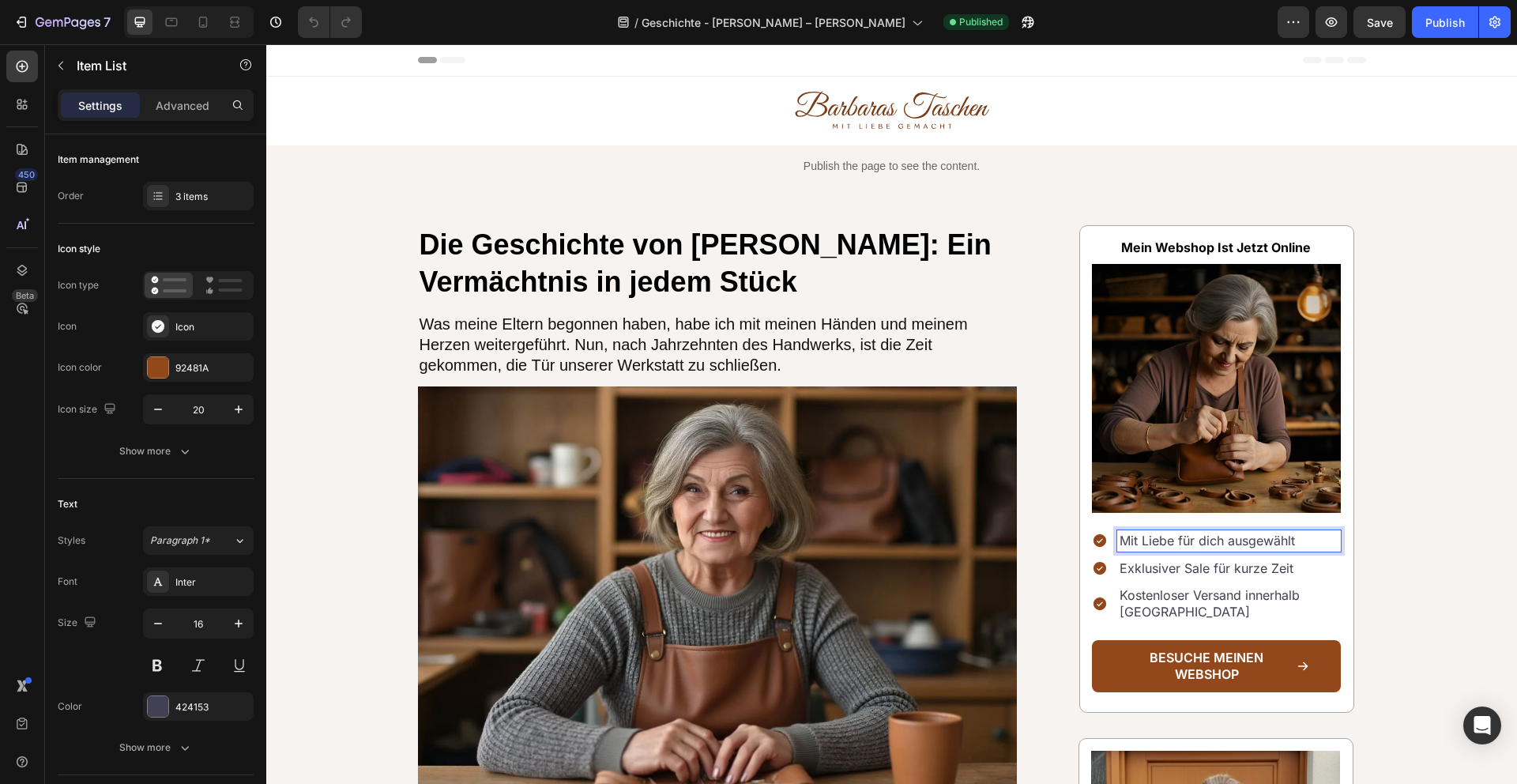
click at [1268, 538] on span "Mit Liebe für dich ausgewählt" at bounding box center [1207, 540] width 175 height 16
click at [1447, 16] on div "Publish" at bounding box center [1446, 22] width 40 height 17
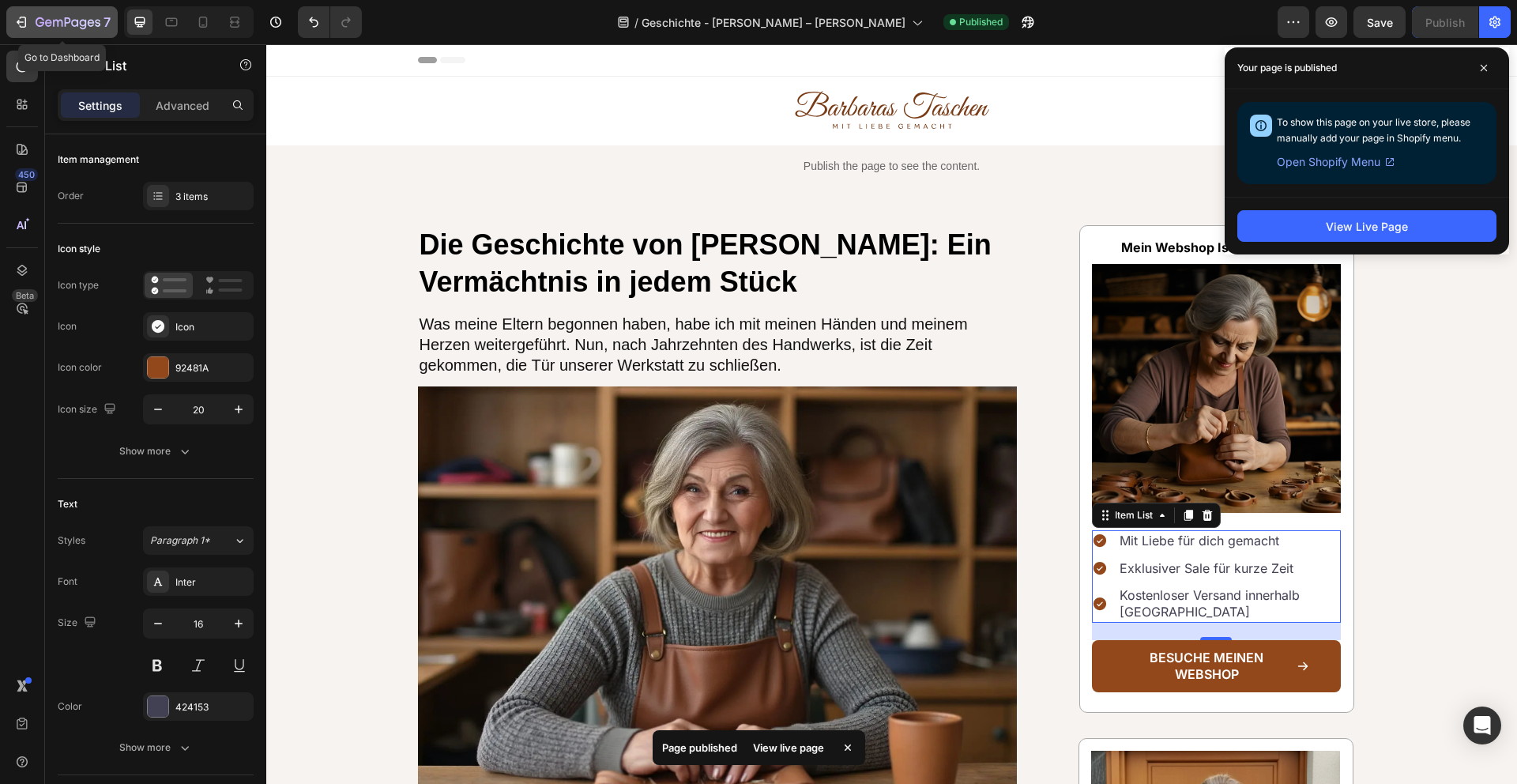
click at [71, 24] on icon "button" at bounding box center [67, 24] width 64 height 14
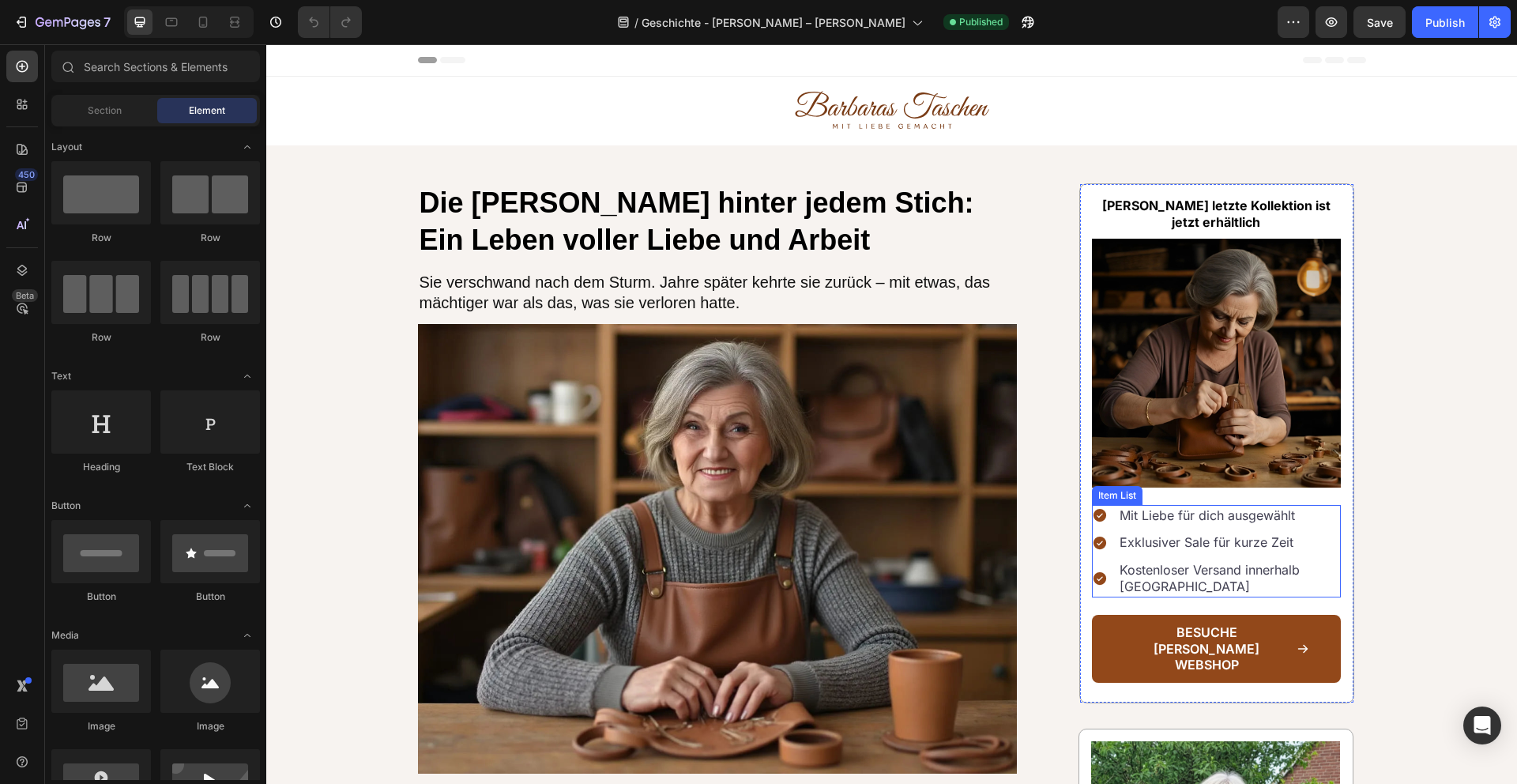
click at [1273, 523] on span "Mit Liebe für dich ausgewählt" at bounding box center [1207, 515] width 175 height 16
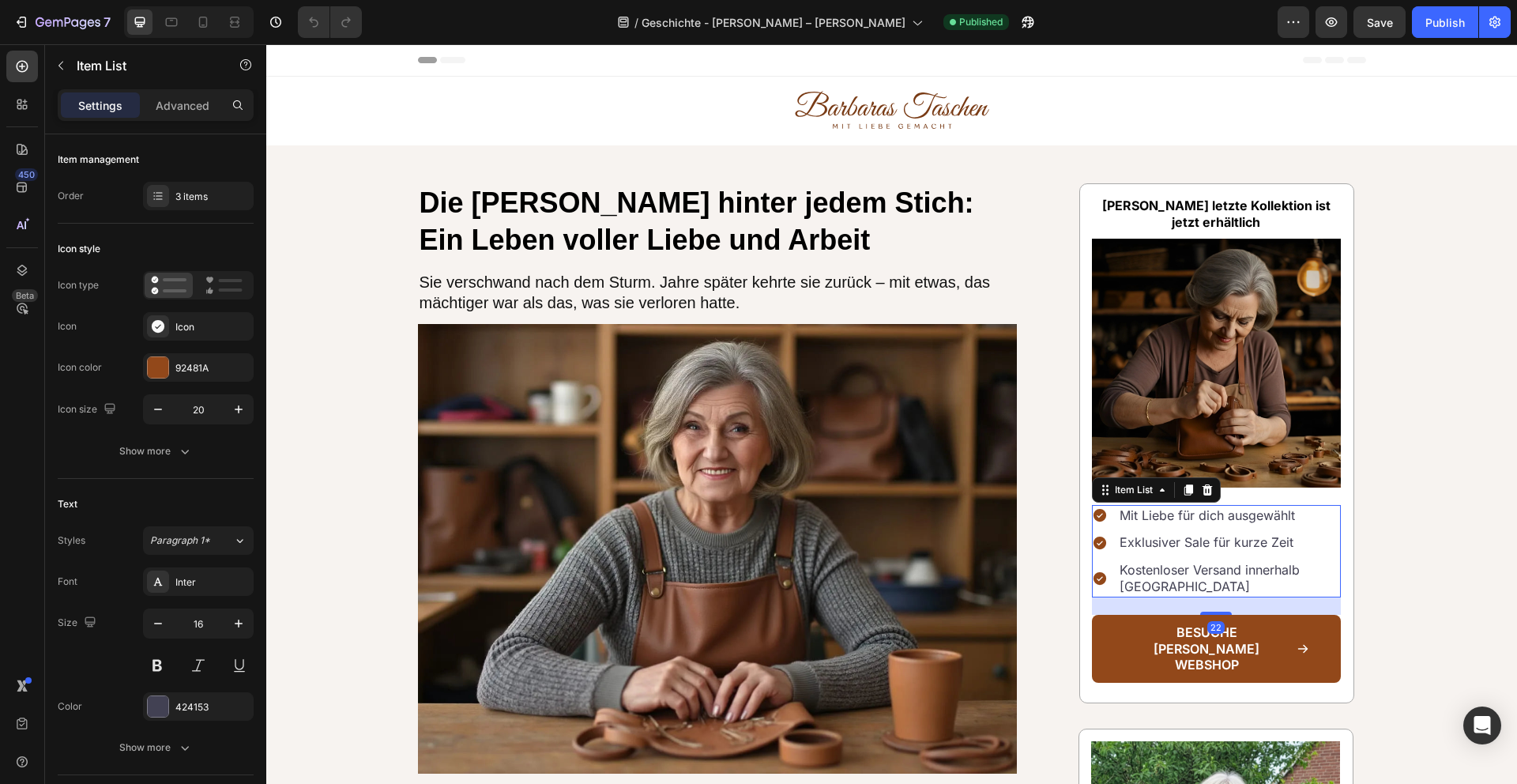
click at [1271, 521] on span "Mit Liebe für dich ausgewählt" at bounding box center [1207, 515] width 175 height 16
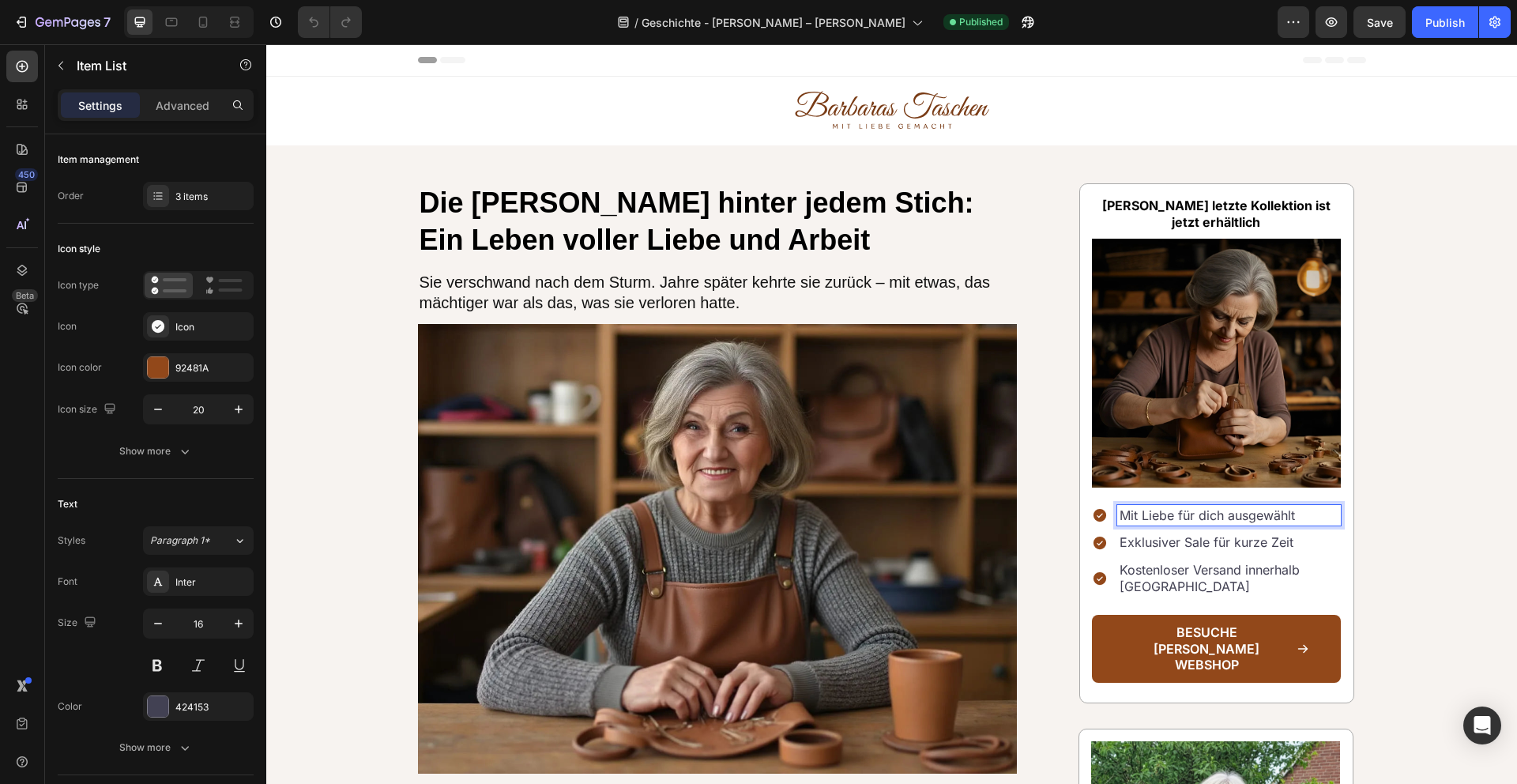
click at [1271, 521] on span "Mit Liebe für dich ausgewählt" at bounding box center [1207, 515] width 175 height 16
click at [1446, 34] on button "Publish" at bounding box center [1445, 22] width 66 height 32
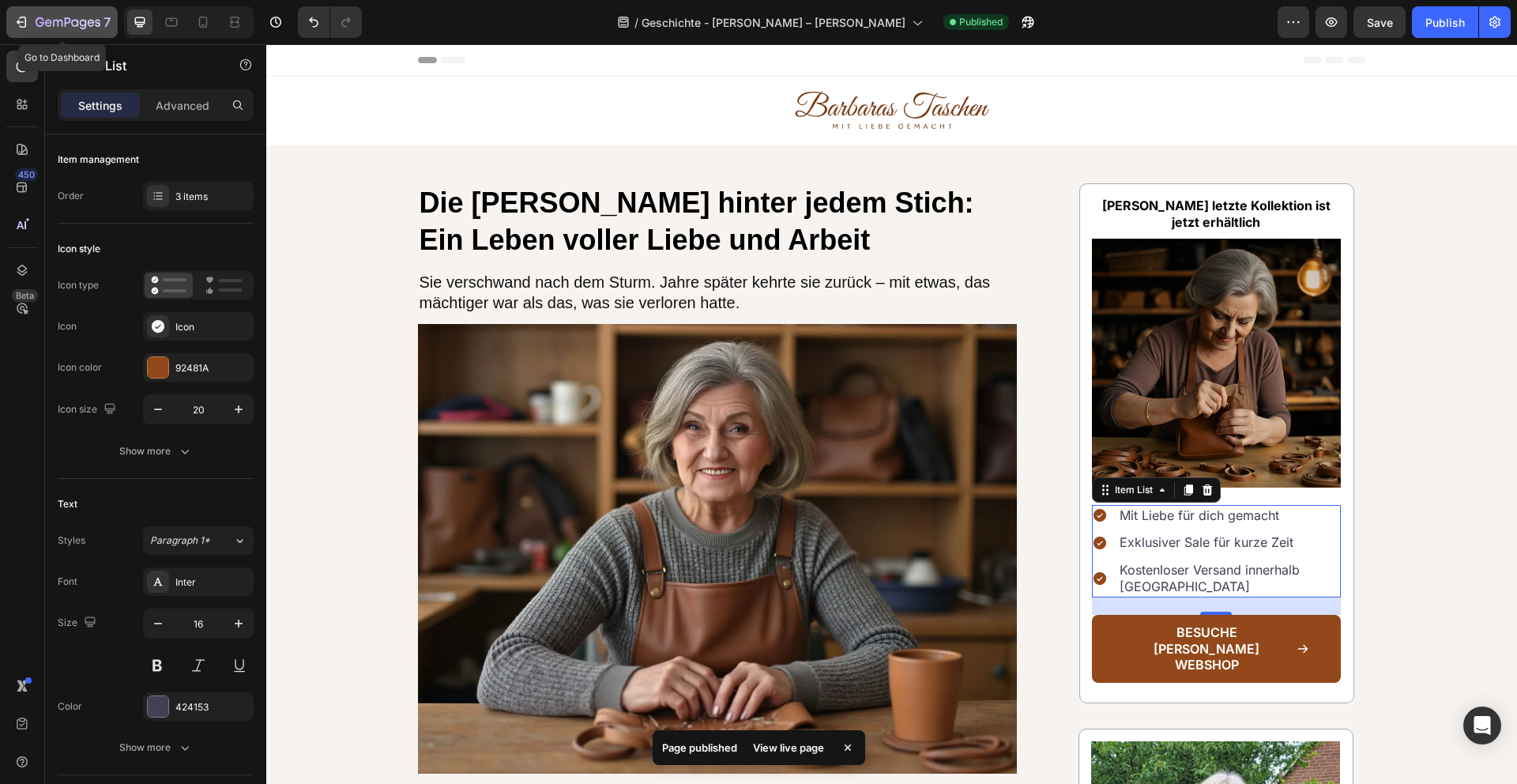
click at [61, 22] on icon "button" at bounding box center [57, 23] width 10 height 7
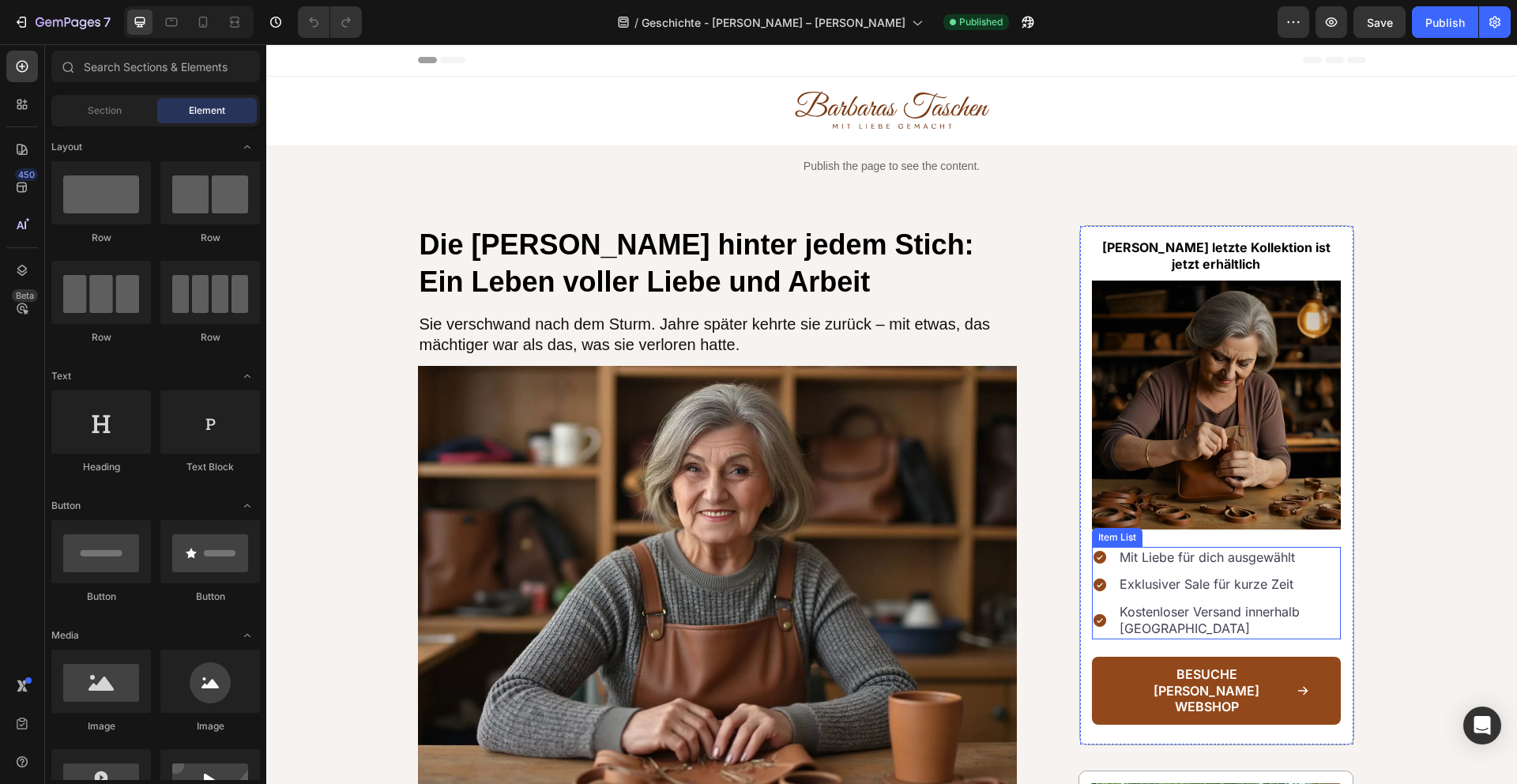
click at [1269, 556] on p "Mit Liebe für dich ausgewählt" at bounding box center [1229, 557] width 219 height 17
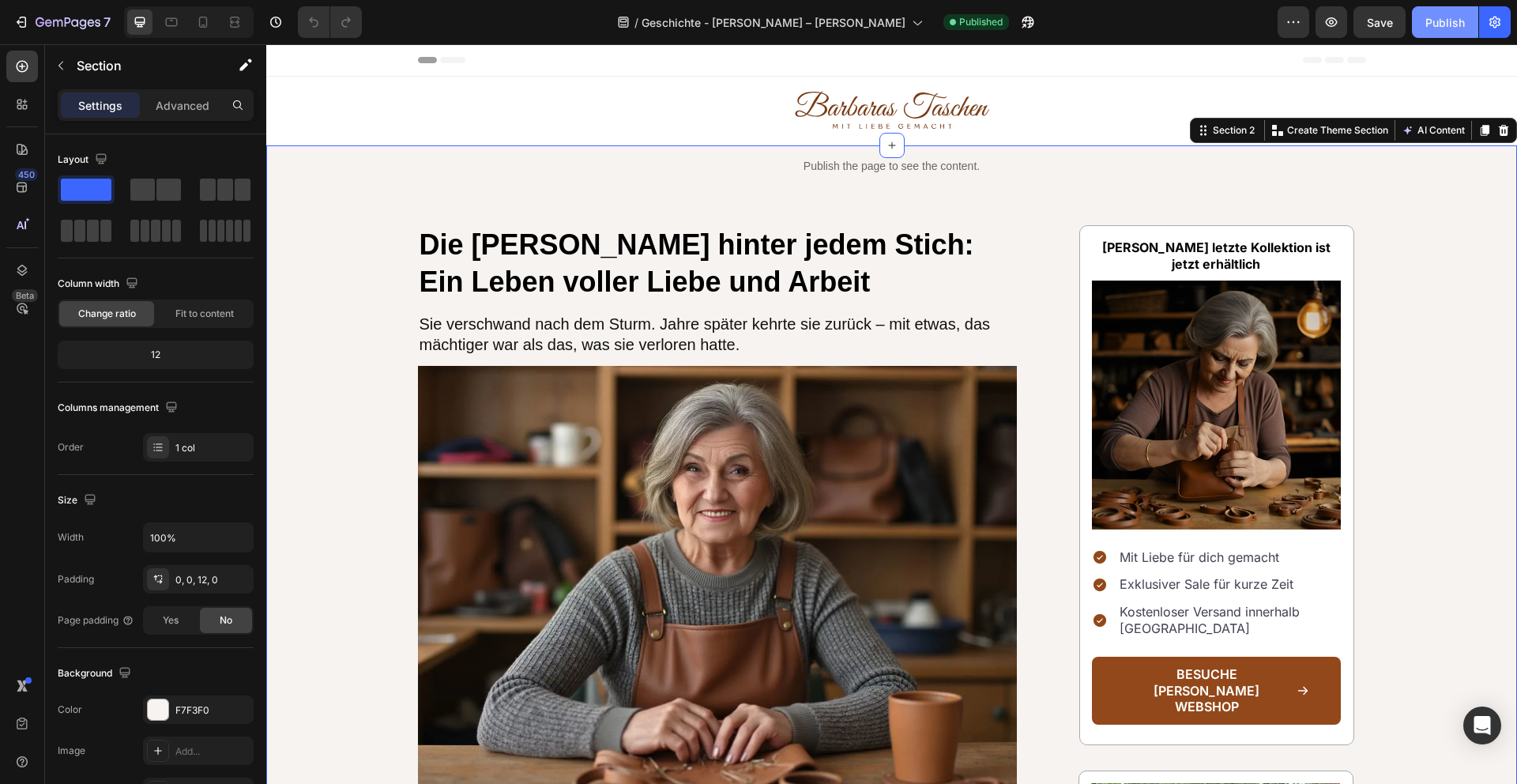
click at [1457, 32] on button "Publish" at bounding box center [1445, 22] width 66 height 32
